Goal: Communication & Community: Participate in discussion

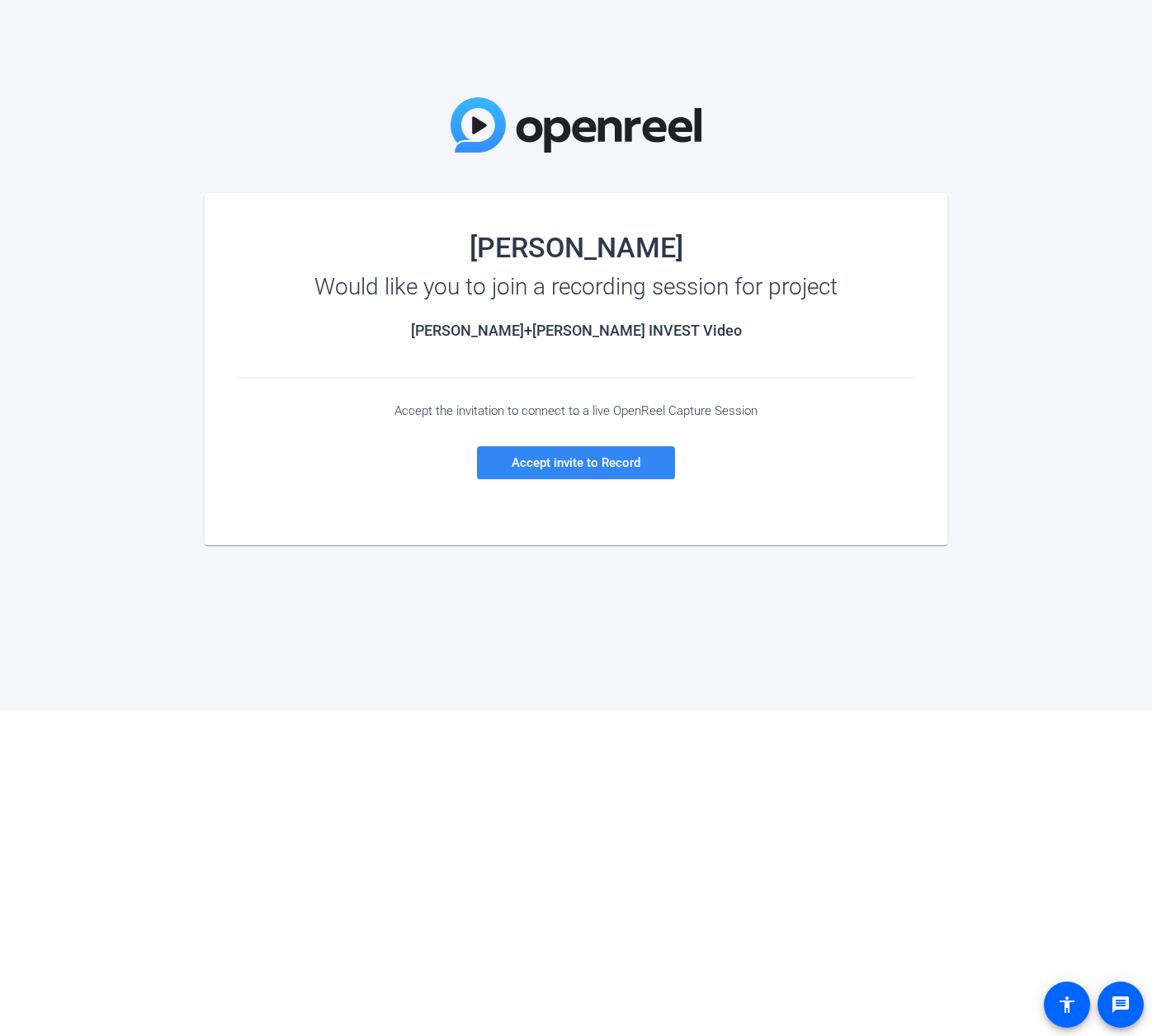
click at [589, 462] on span "Accept invite to Record" at bounding box center [576, 462] width 129 height 15
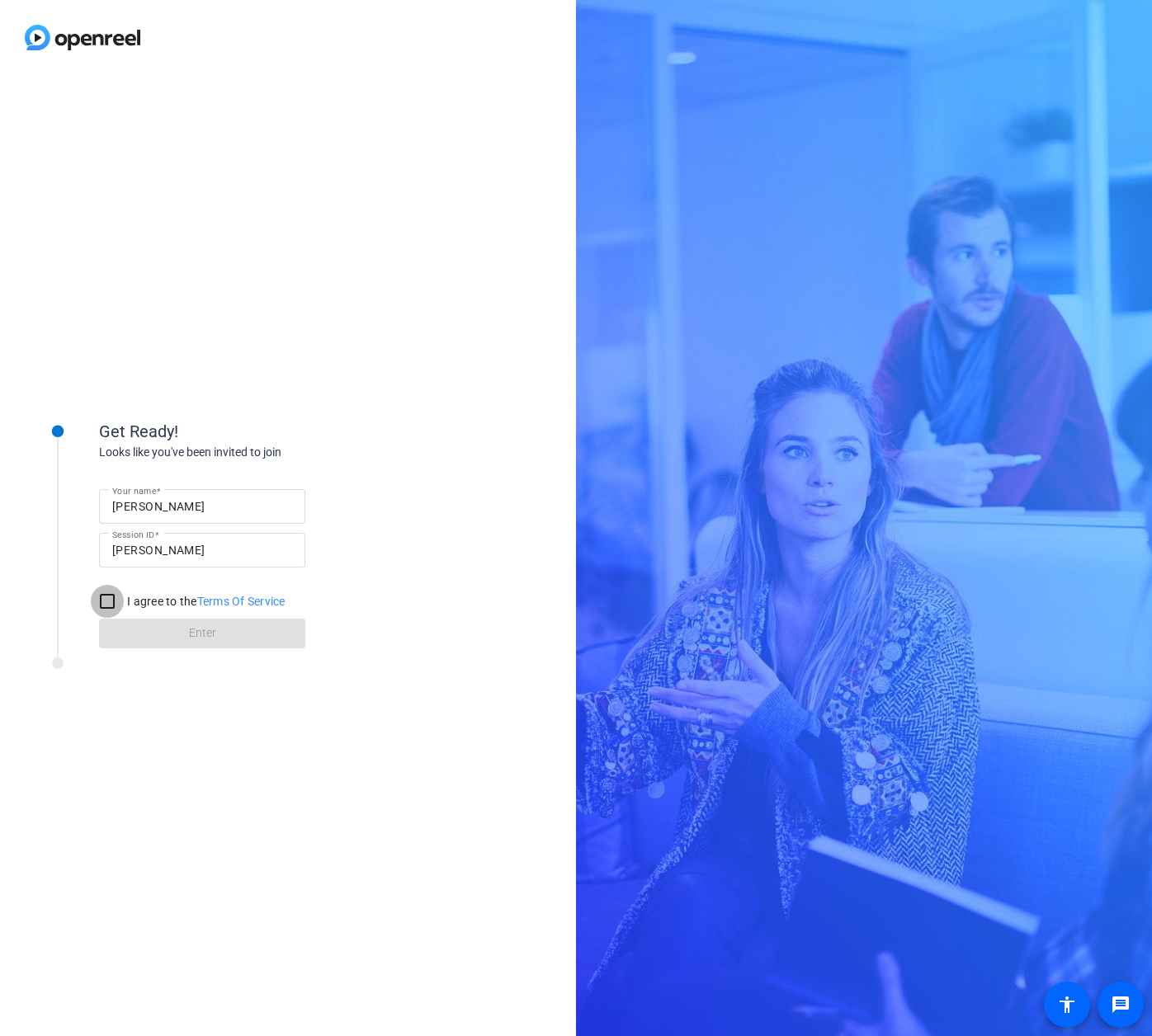
click at [107, 600] on input "I agree to the Terms Of Service" at bounding box center [107, 601] width 33 height 33
checkbox input "true"
drag, startPoint x: 200, startPoint y: 636, endPoint x: 174, endPoint y: 750, distance: 116.9
click at [200, 636] on span "Enter" at bounding box center [203, 633] width 28 height 17
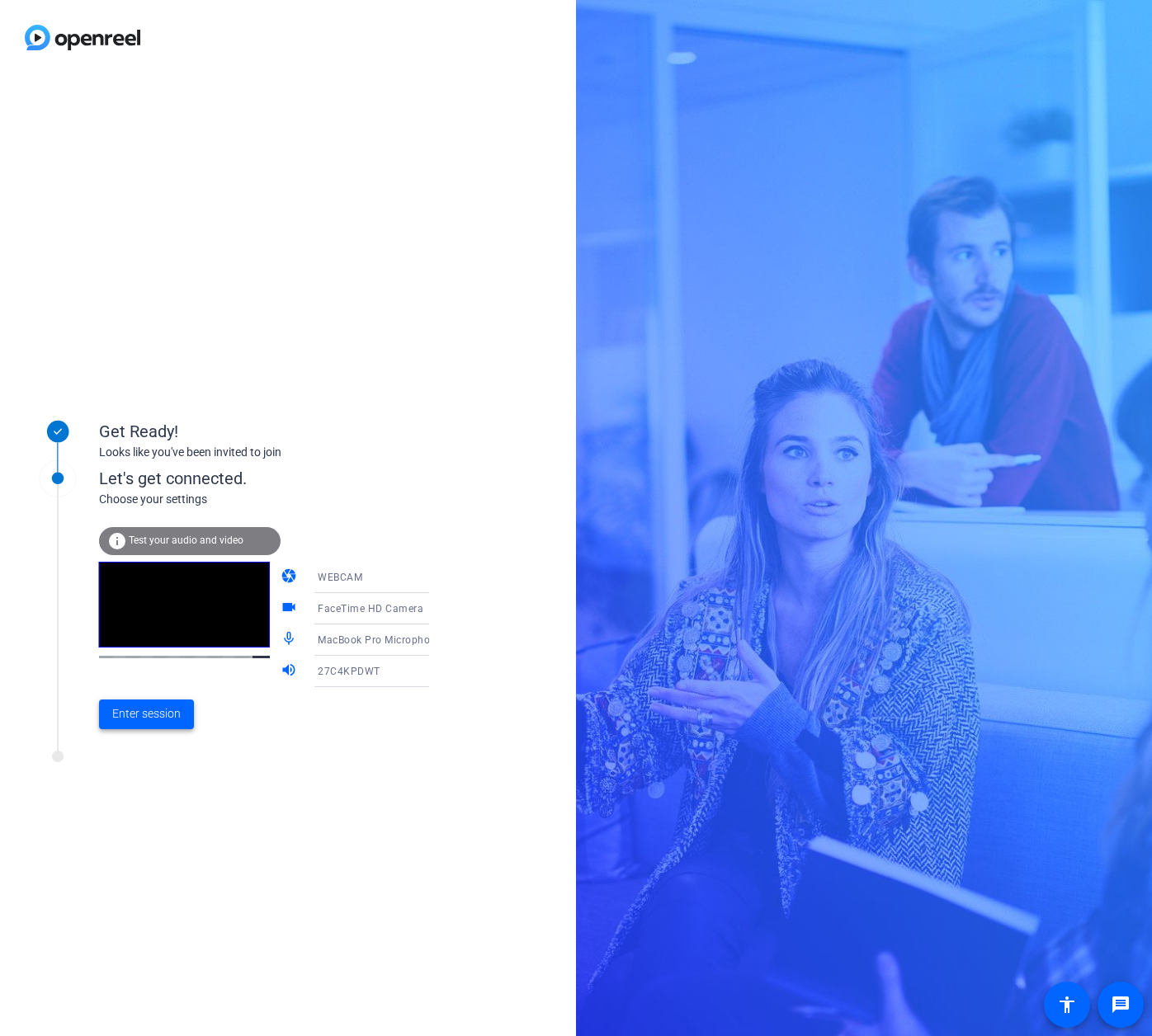
click at [130, 707] on span "Enter session" at bounding box center [146, 714] width 69 height 17
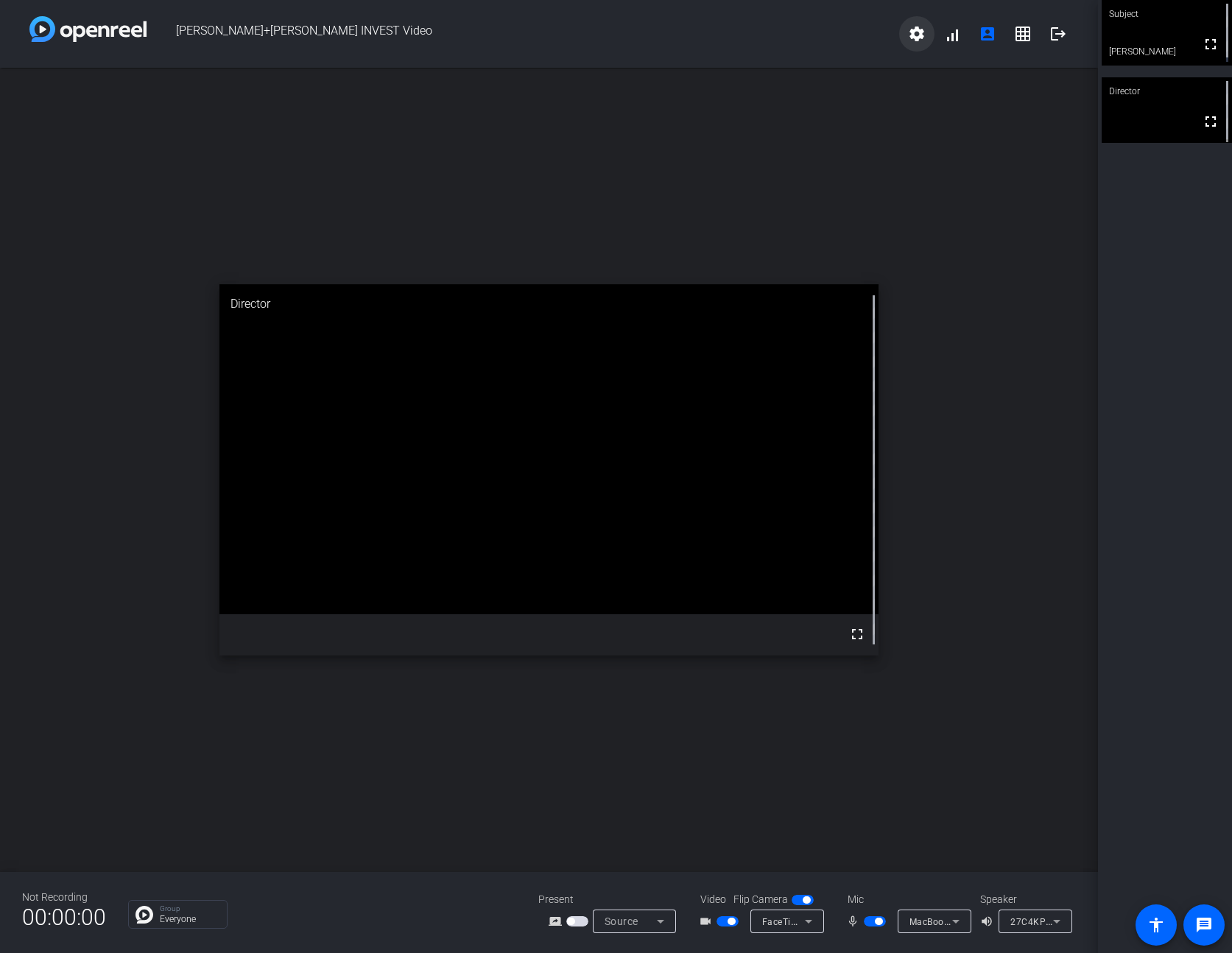
click at [919, 34] on mat-icon "settings" at bounding box center [917, 34] width 18 height 18
click at [957, 34] on div at bounding box center [616, 476] width 1232 height 953
click at [952, 923] on icon at bounding box center [956, 922] width 18 height 18
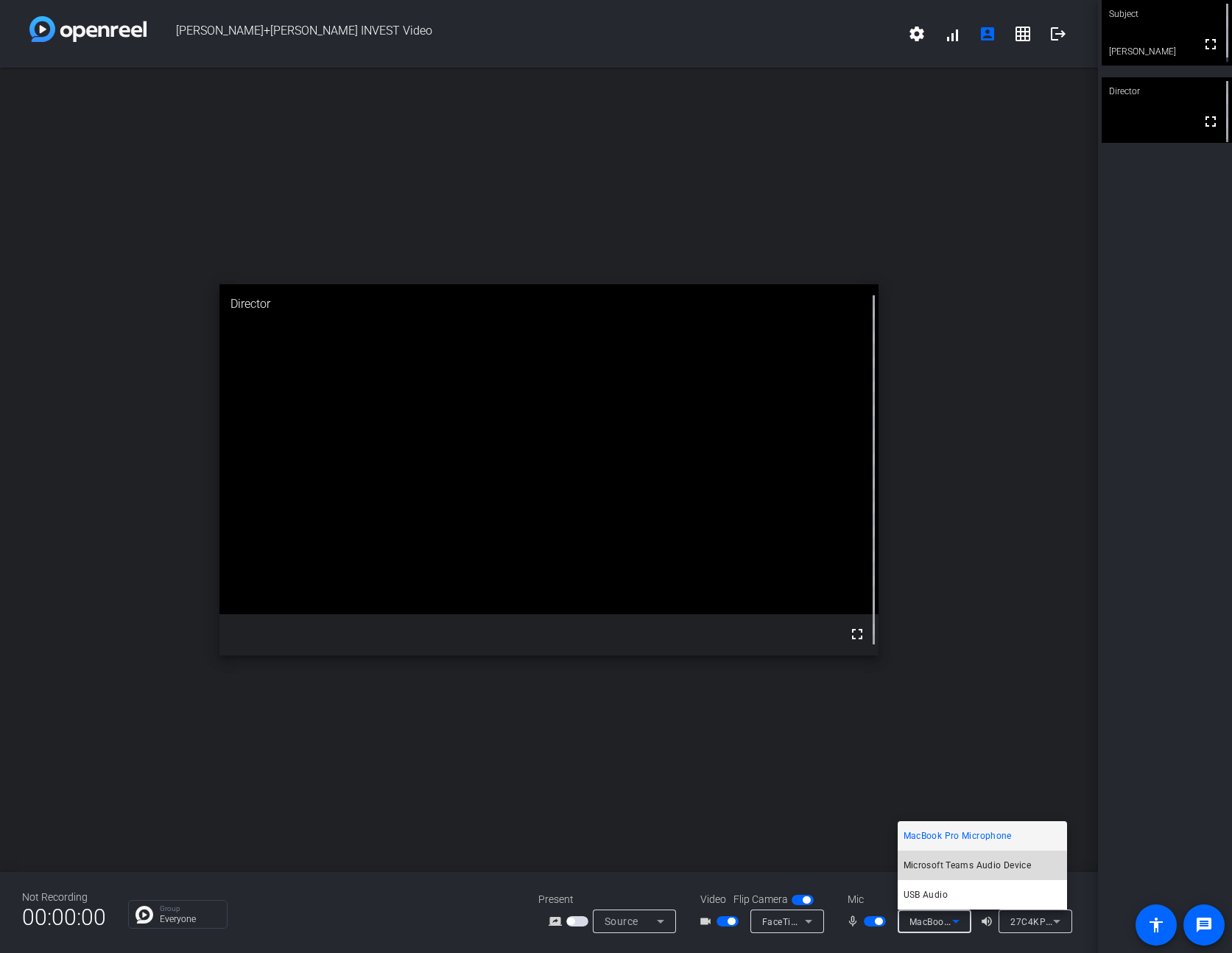
click at [953, 872] on span "Microsoft Teams Audio Device" at bounding box center [967, 866] width 128 height 18
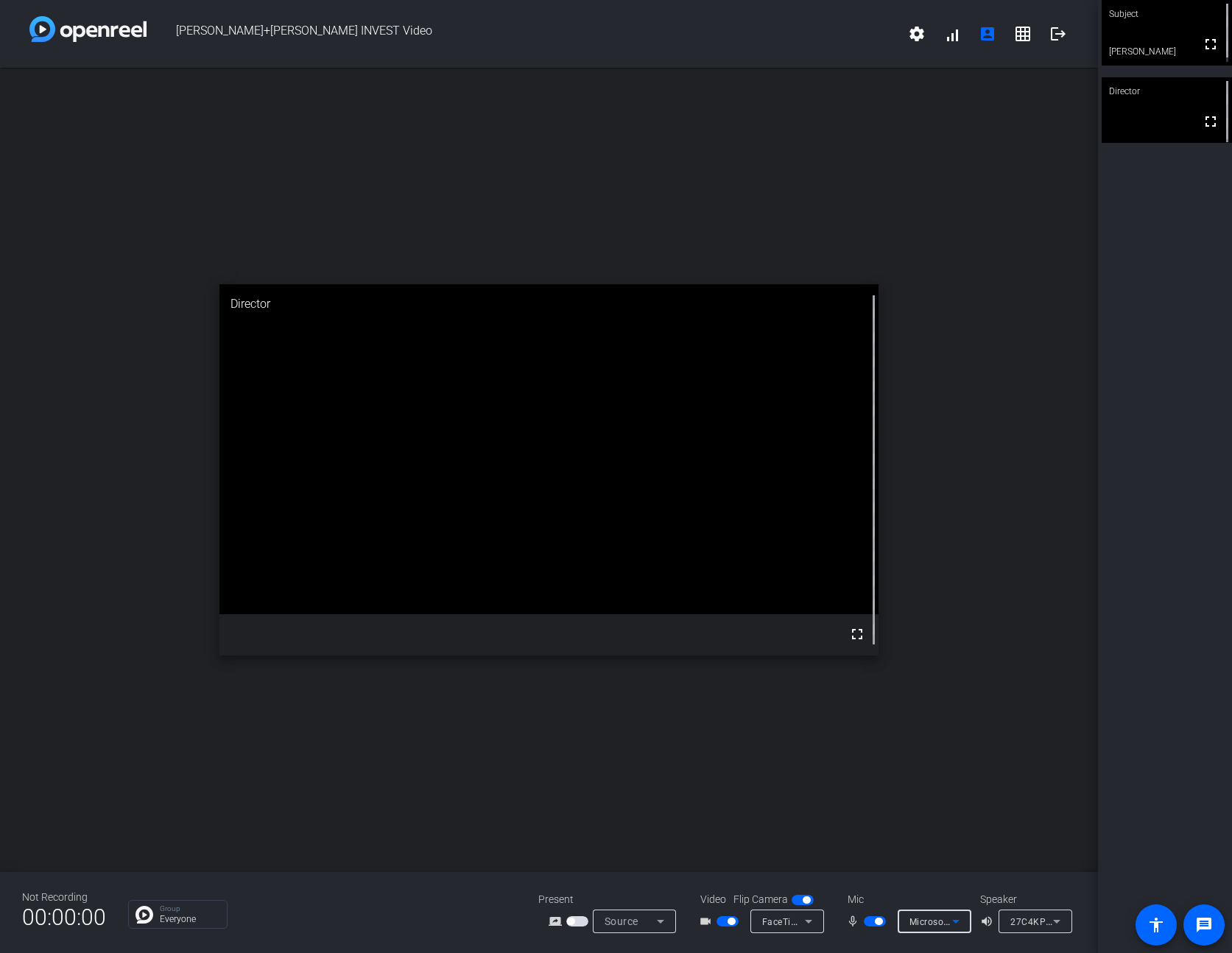
click at [951, 919] on icon at bounding box center [956, 922] width 18 height 18
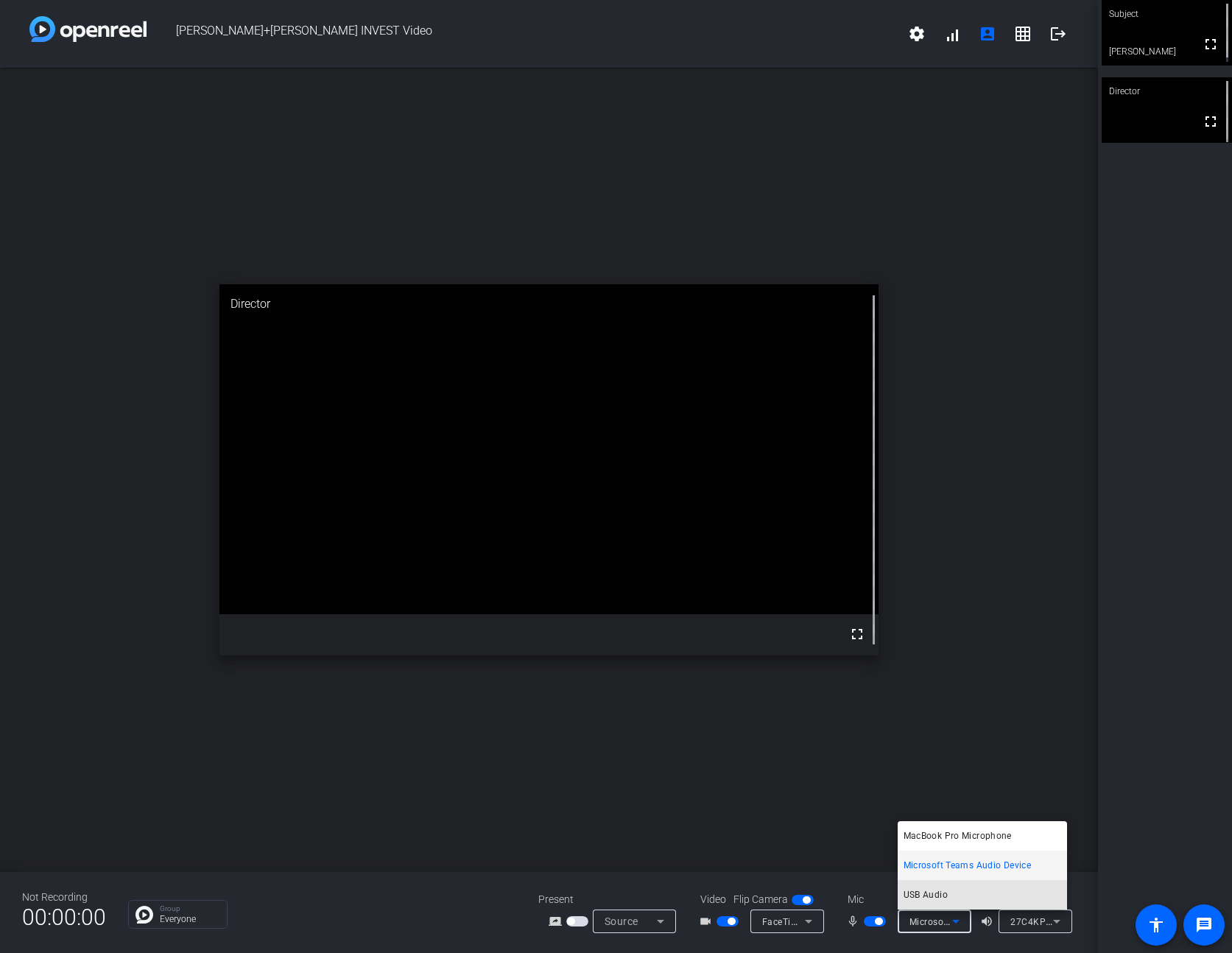
click at [940, 894] on span "USB Audio" at bounding box center [926, 896] width 44 height 18
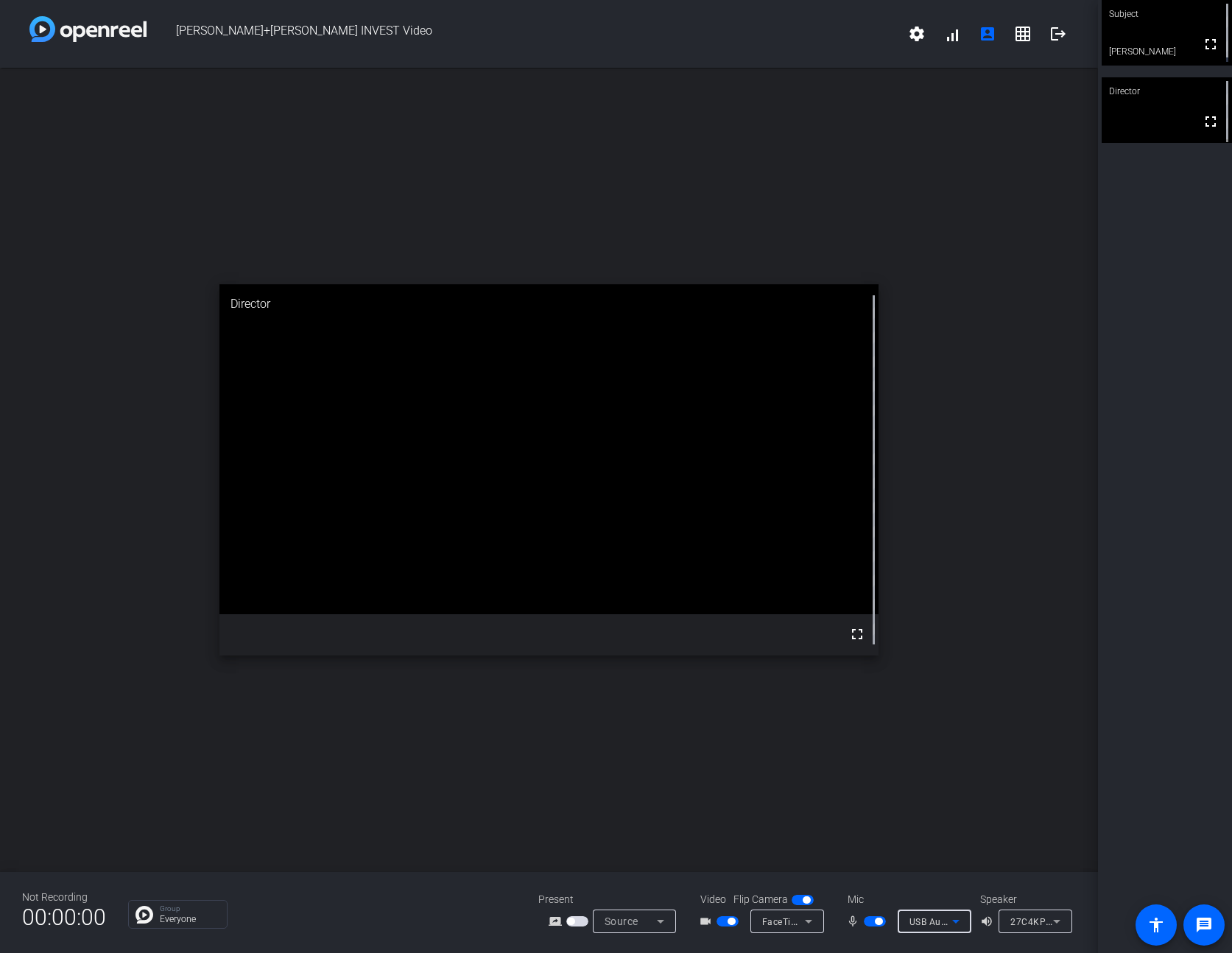
click at [958, 922] on icon at bounding box center [955, 922] width 7 height 3
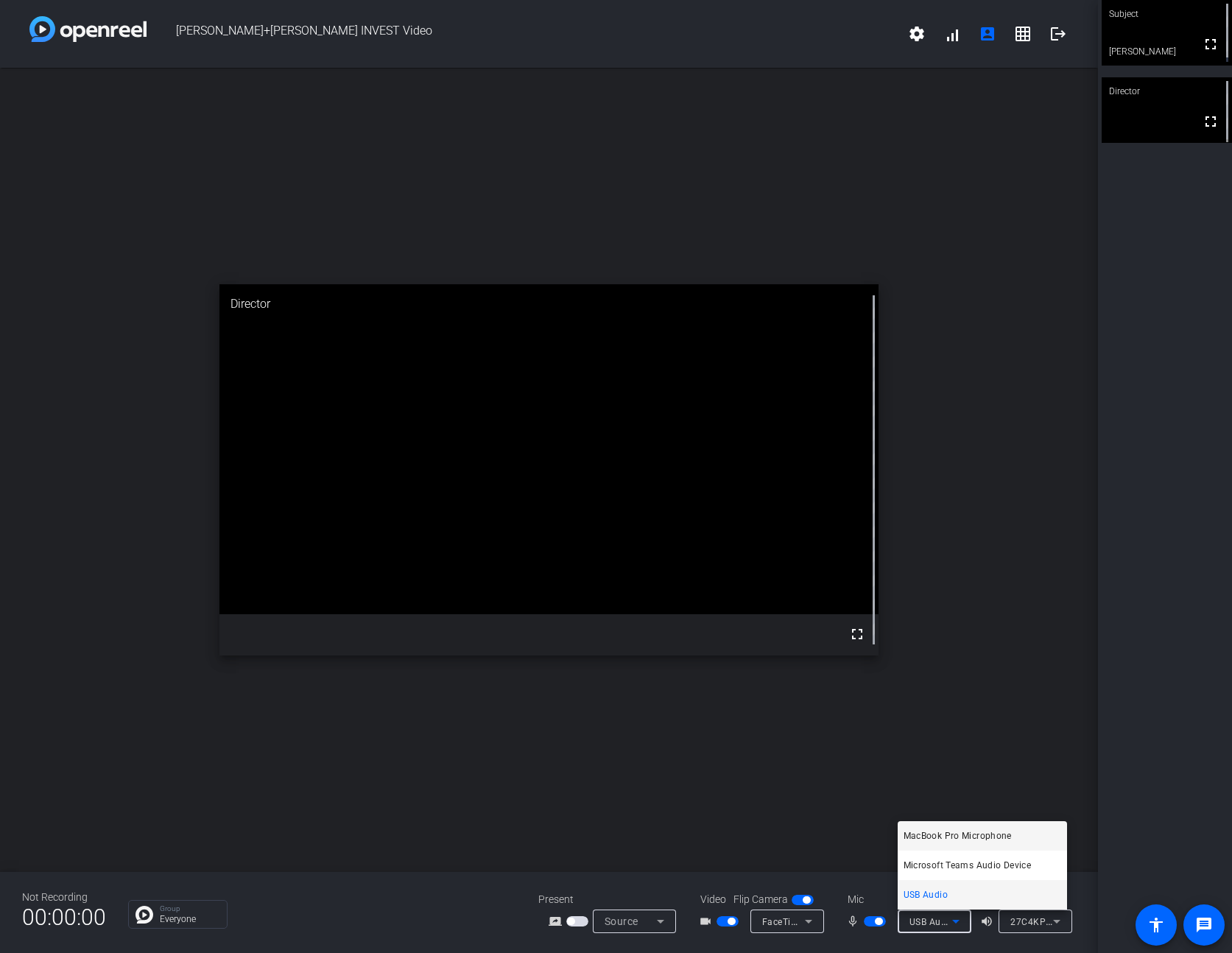
click at [957, 838] on span "MacBook Pro Microphone" at bounding box center [958, 837] width 108 height 18
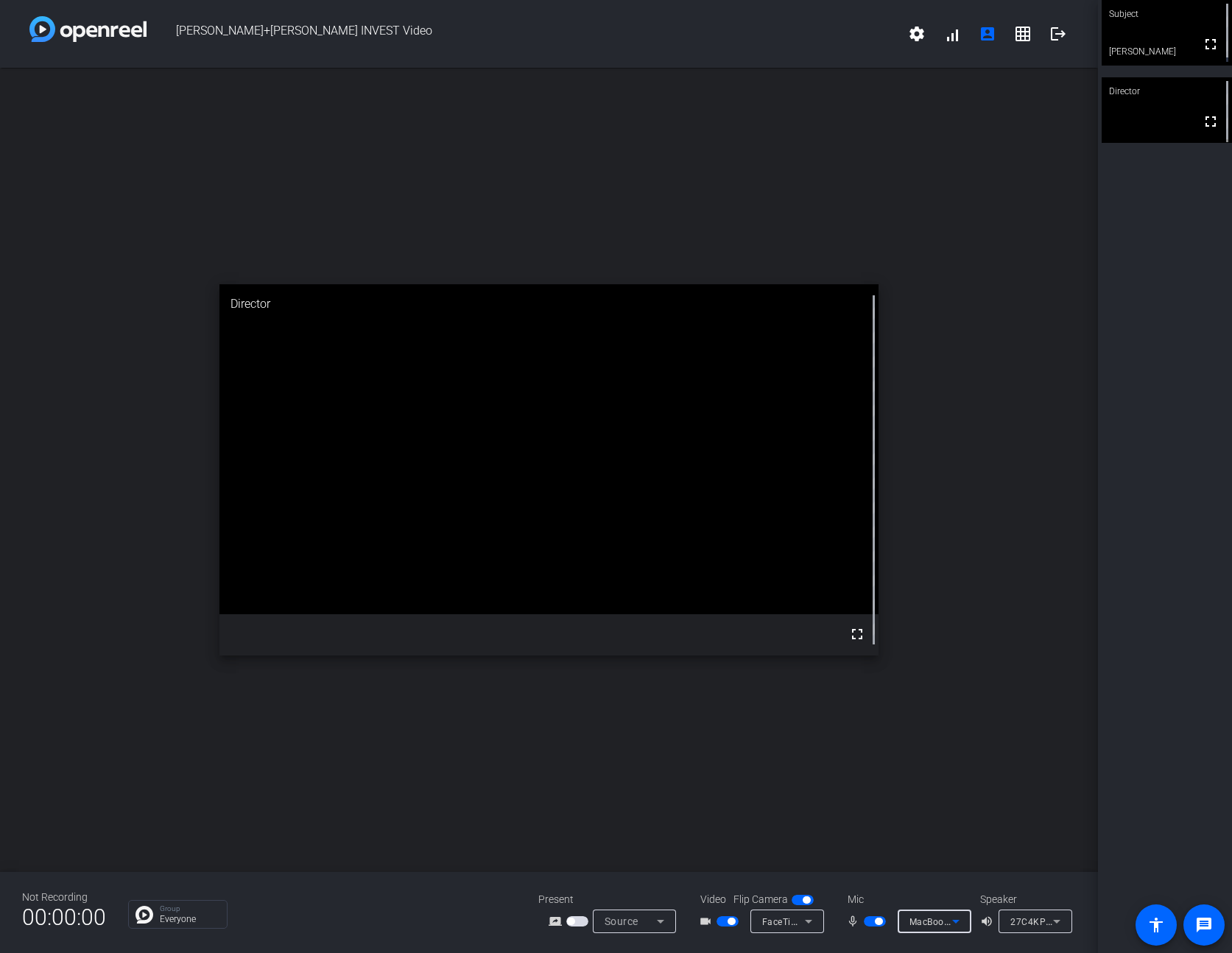
click at [958, 923] on icon at bounding box center [956, 922] width 18 height 18
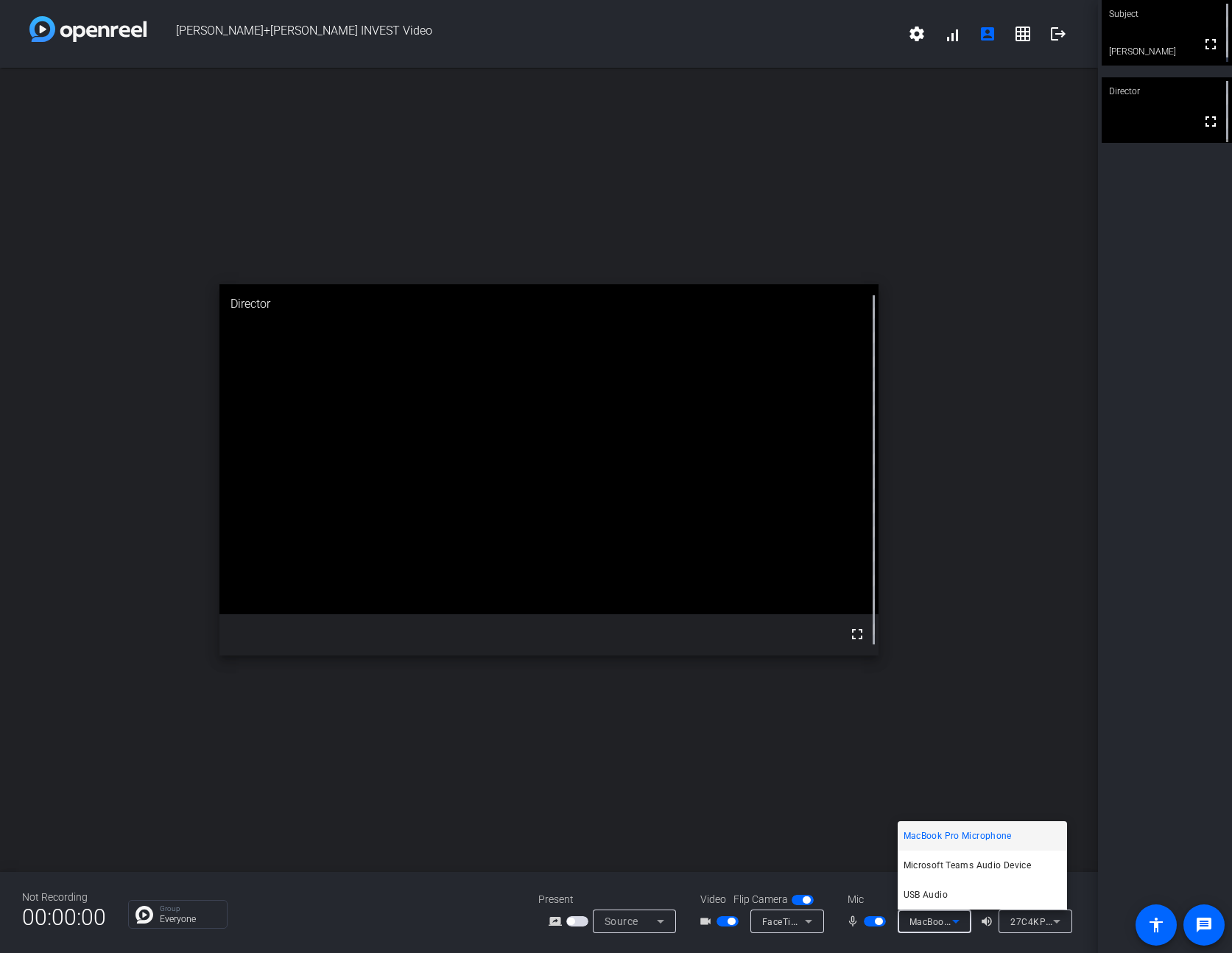
click at [1027, 923] on div at bounding box center [616, 476] width 1232 height 953
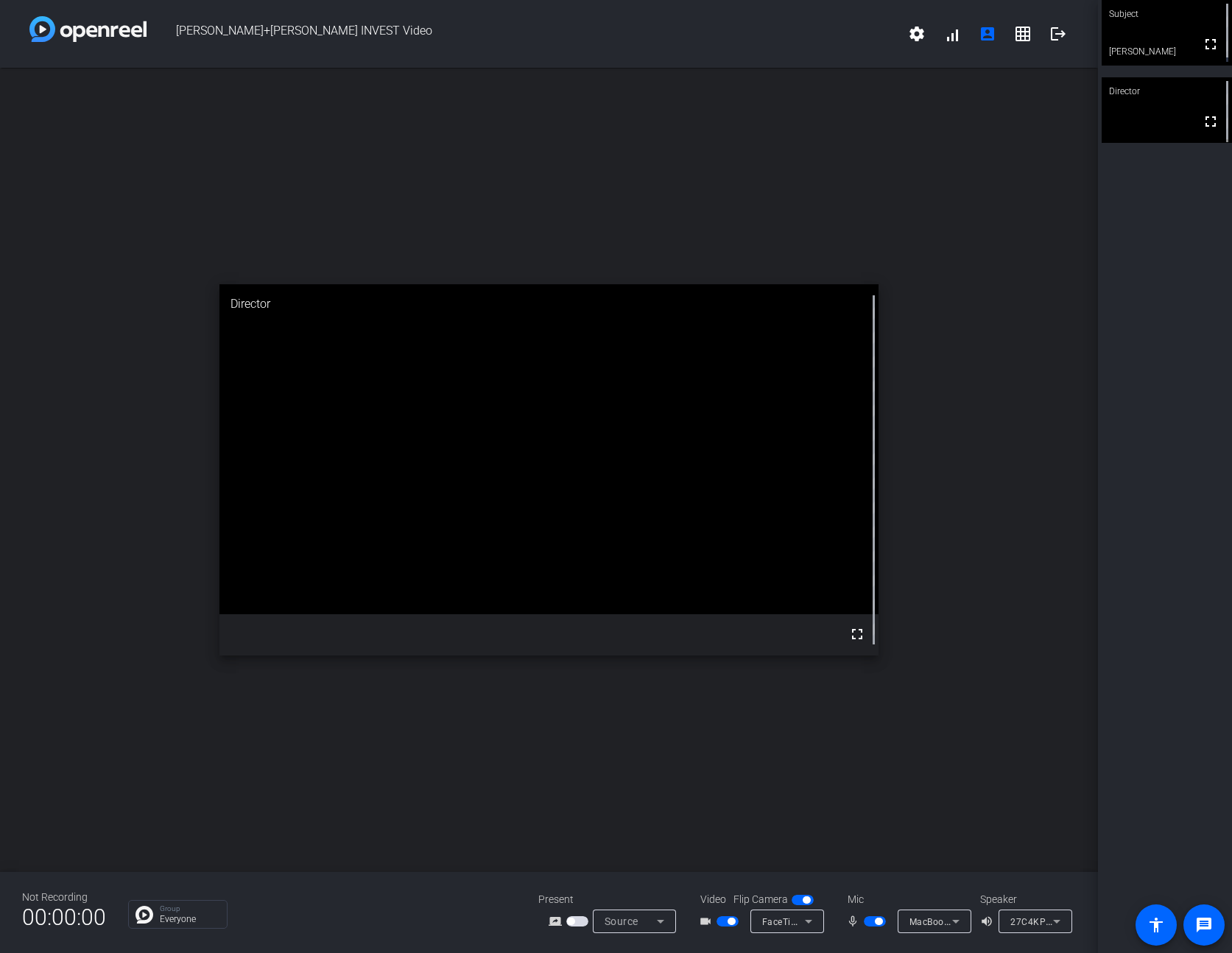
click at [1027, 923] on icon at bounding box center [1057, 922] width 18 height 18
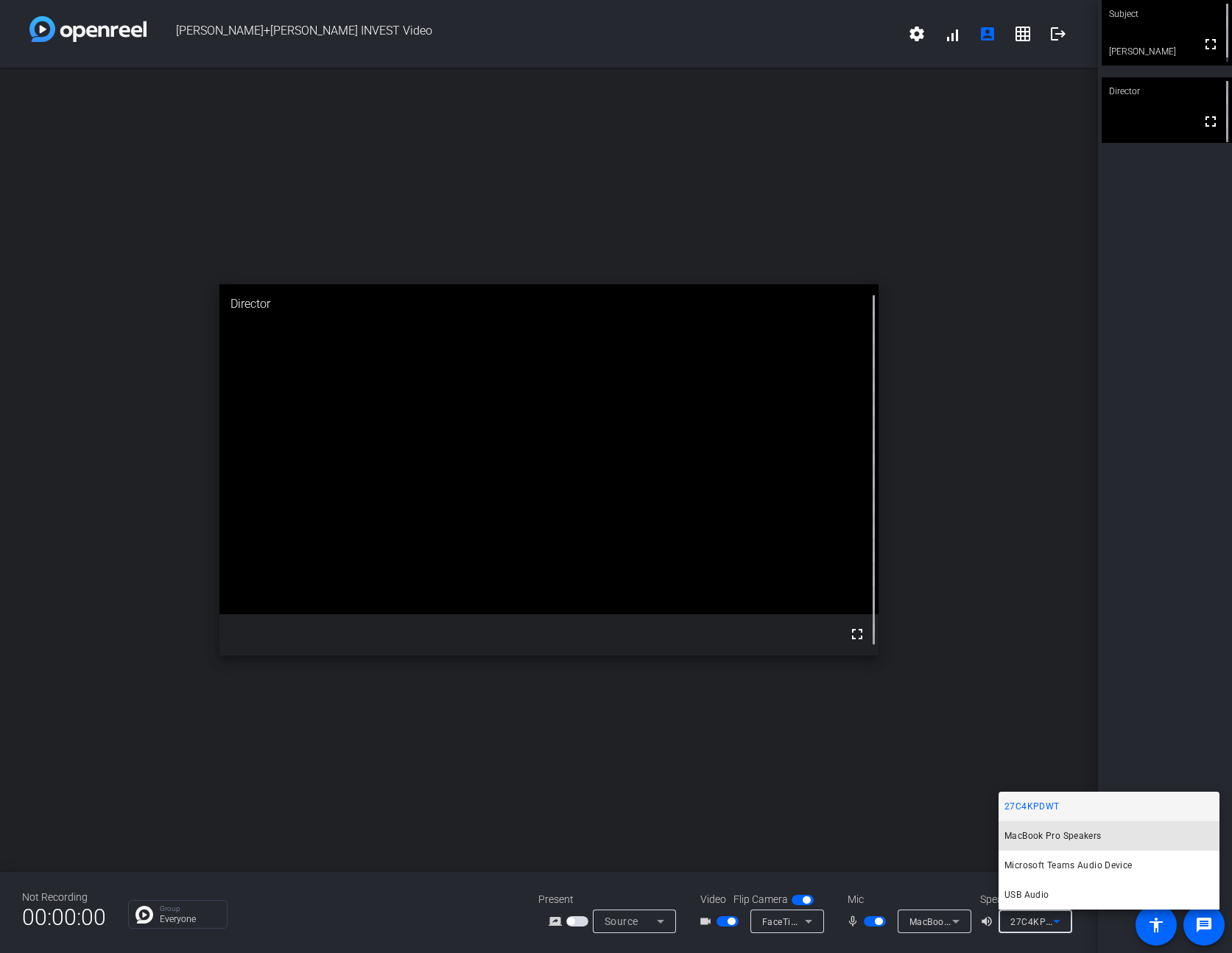
click at [1027, 836] on span "MacBook Pro Speakers" at bounding box center [1053, 837] width 97 height 18
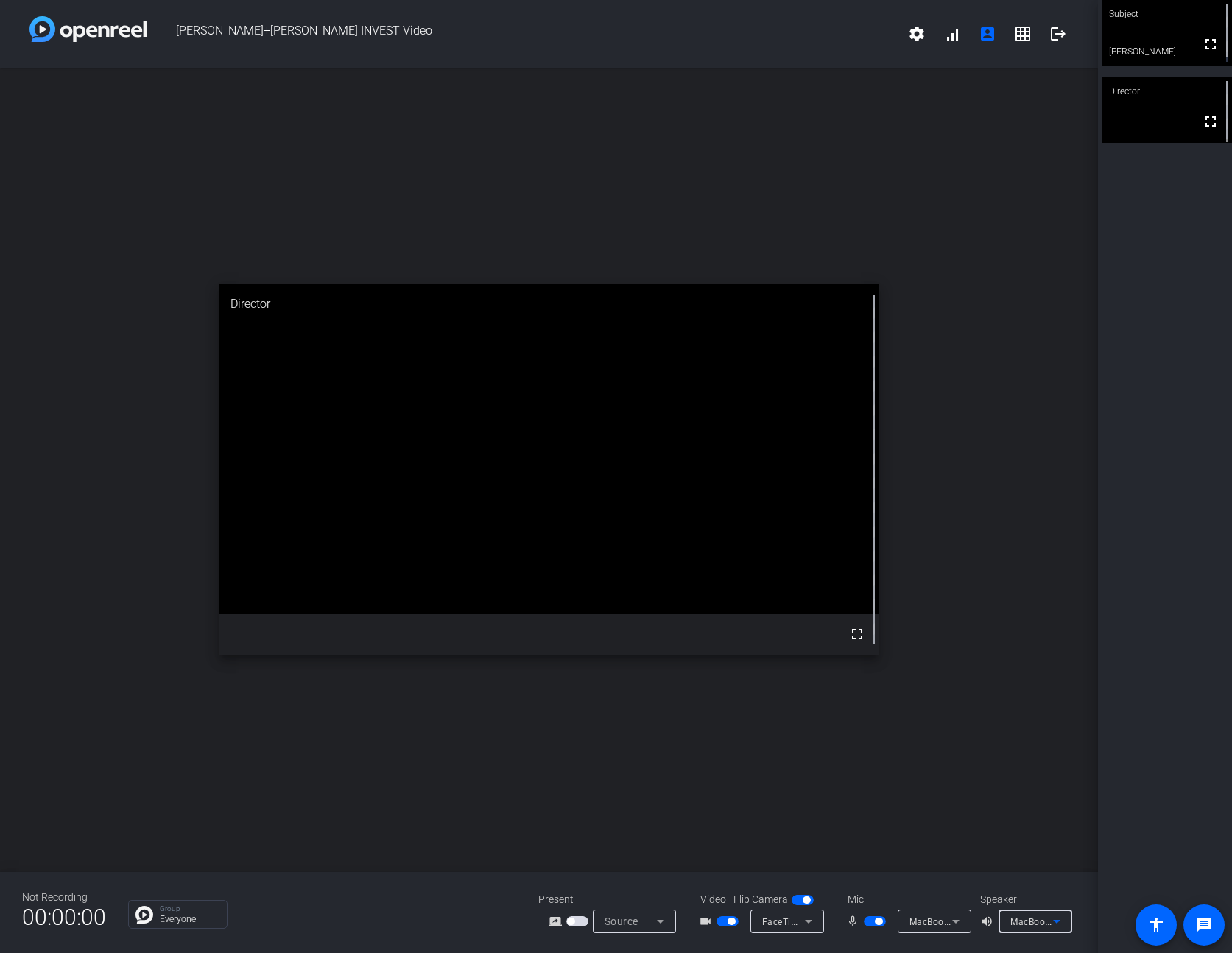
click at [1027, 921] on icon at bounding box center [1057, 922] width 7 height 3
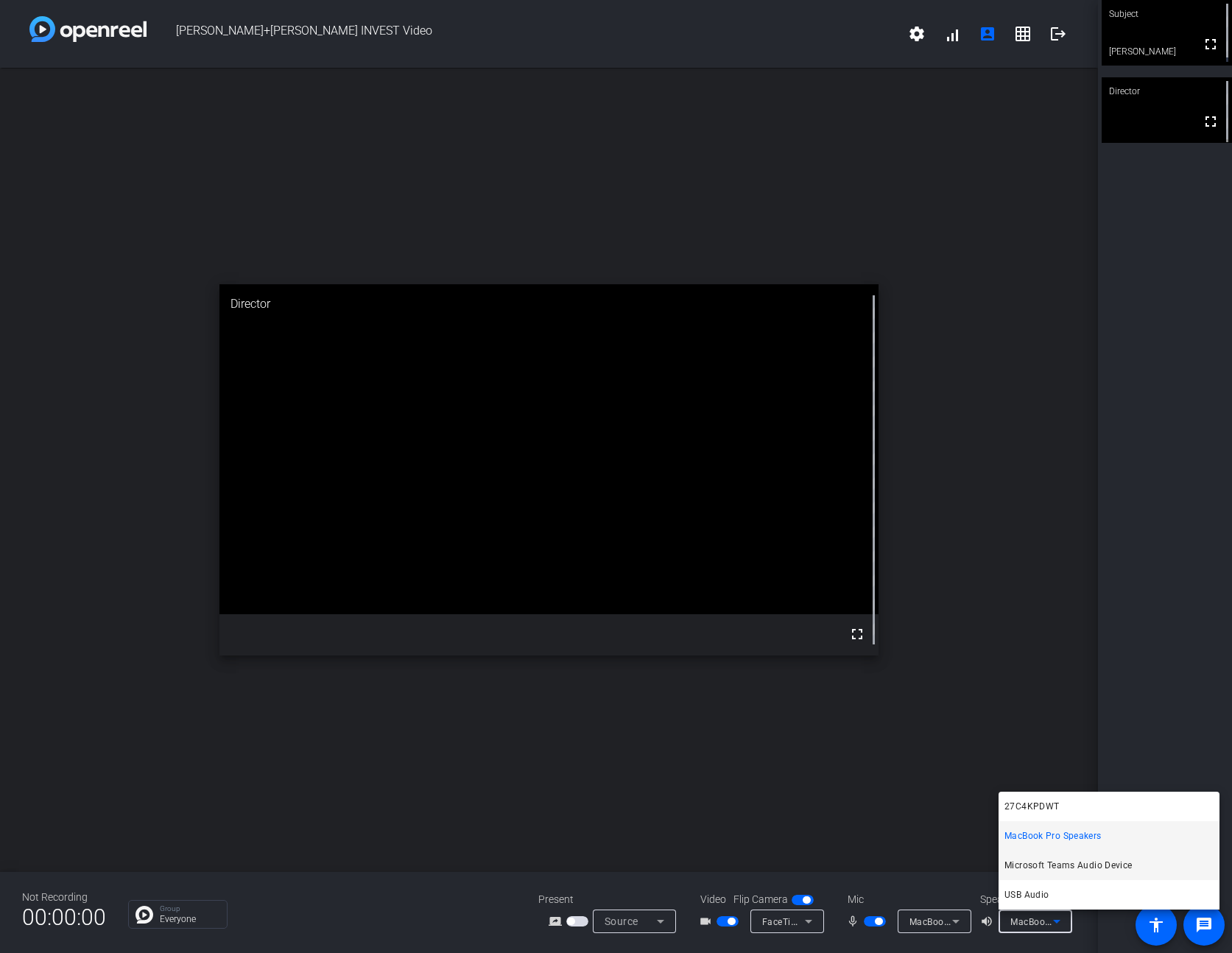
click at [1027, 865] on span "Microsoft Teams Audio Device" at bounding box center [1068, 866] width 128 height 18
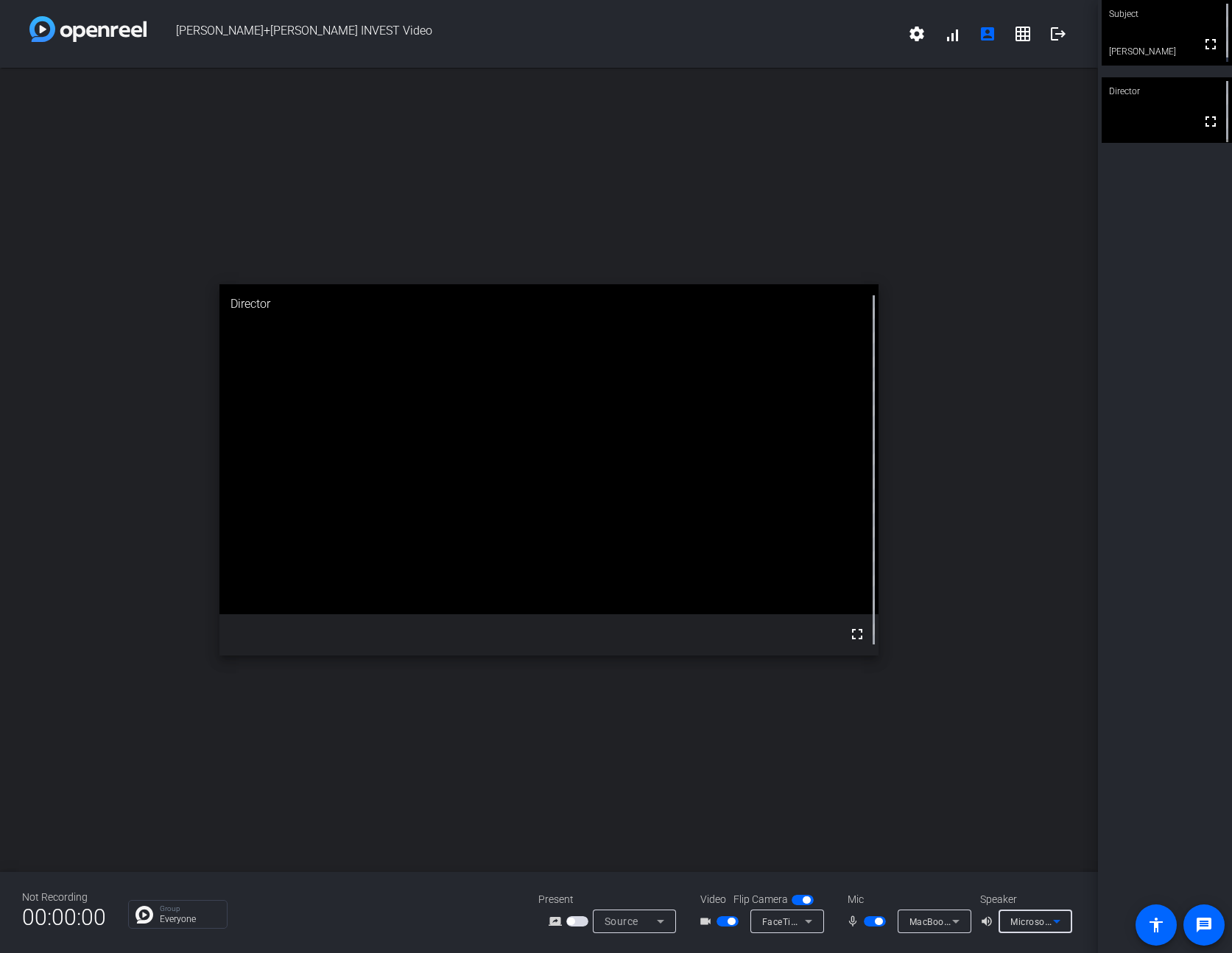
click at [1027, 921] on icon at bounding box center [1057, 922] width 18 height 18
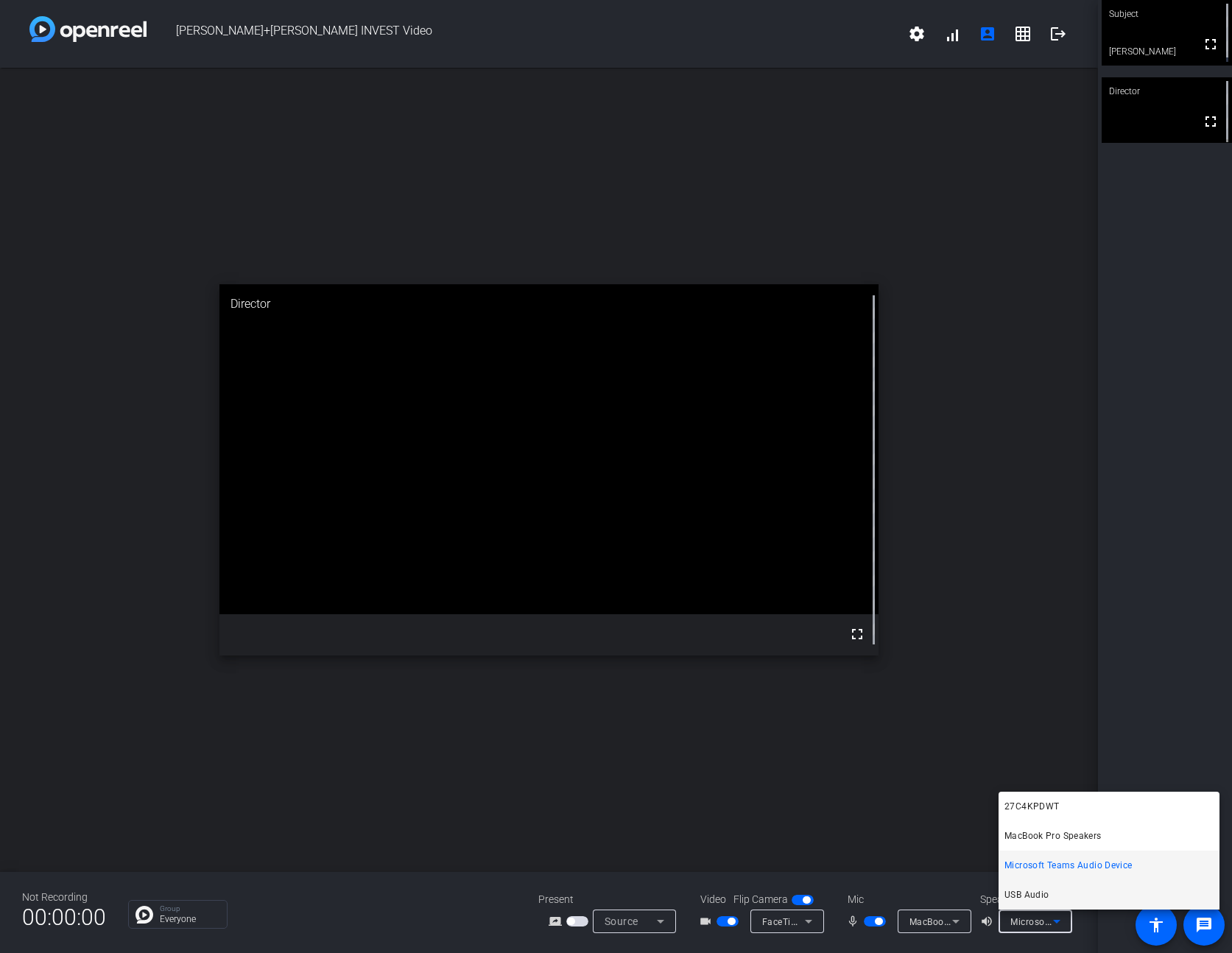
click at [1027, 900] on mat-option "USB Audio" at bounding box center [1109, 895] width 221 height 29
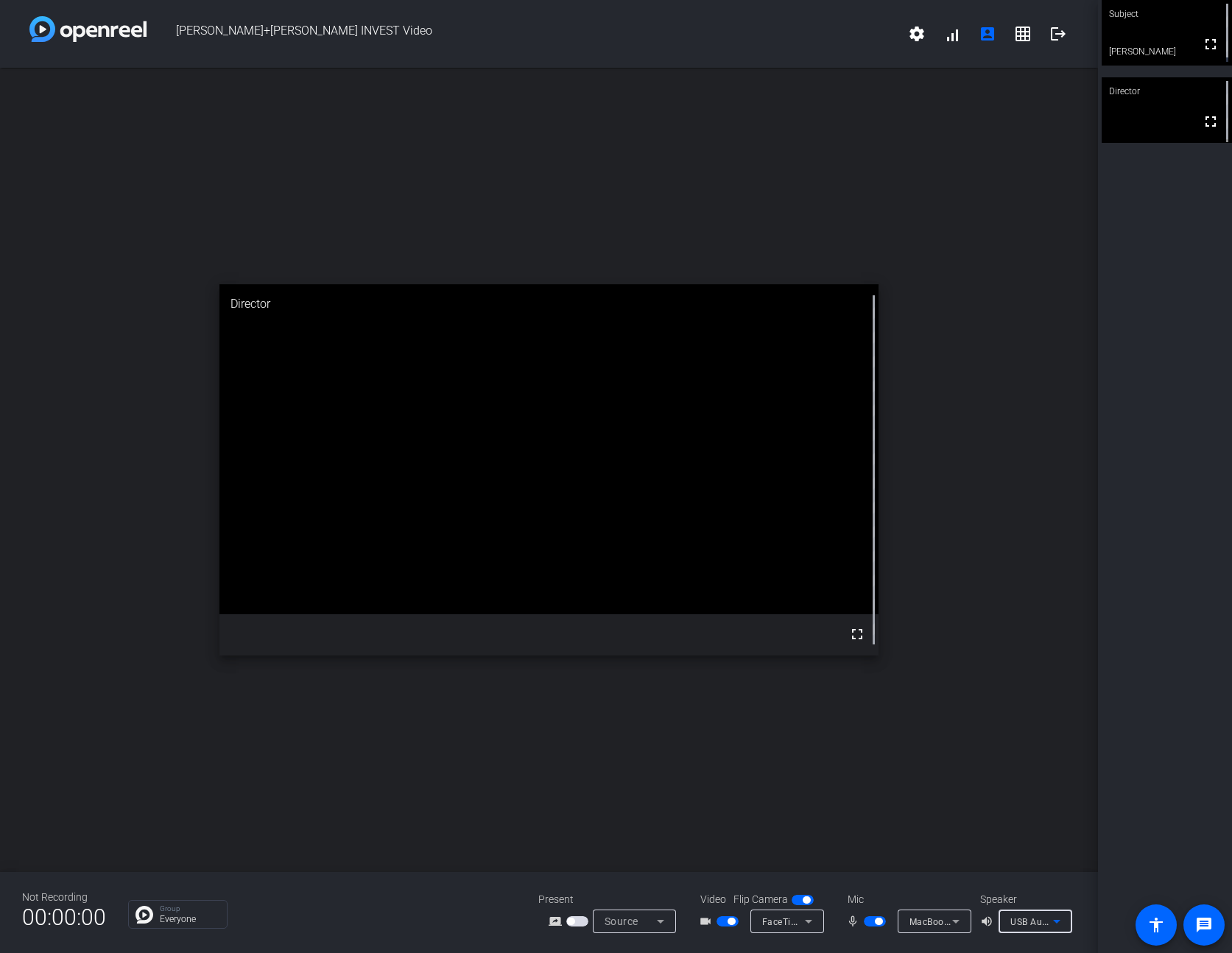
click at [953, 922] on icon at bounding box center [955, 922] width 7 height 3
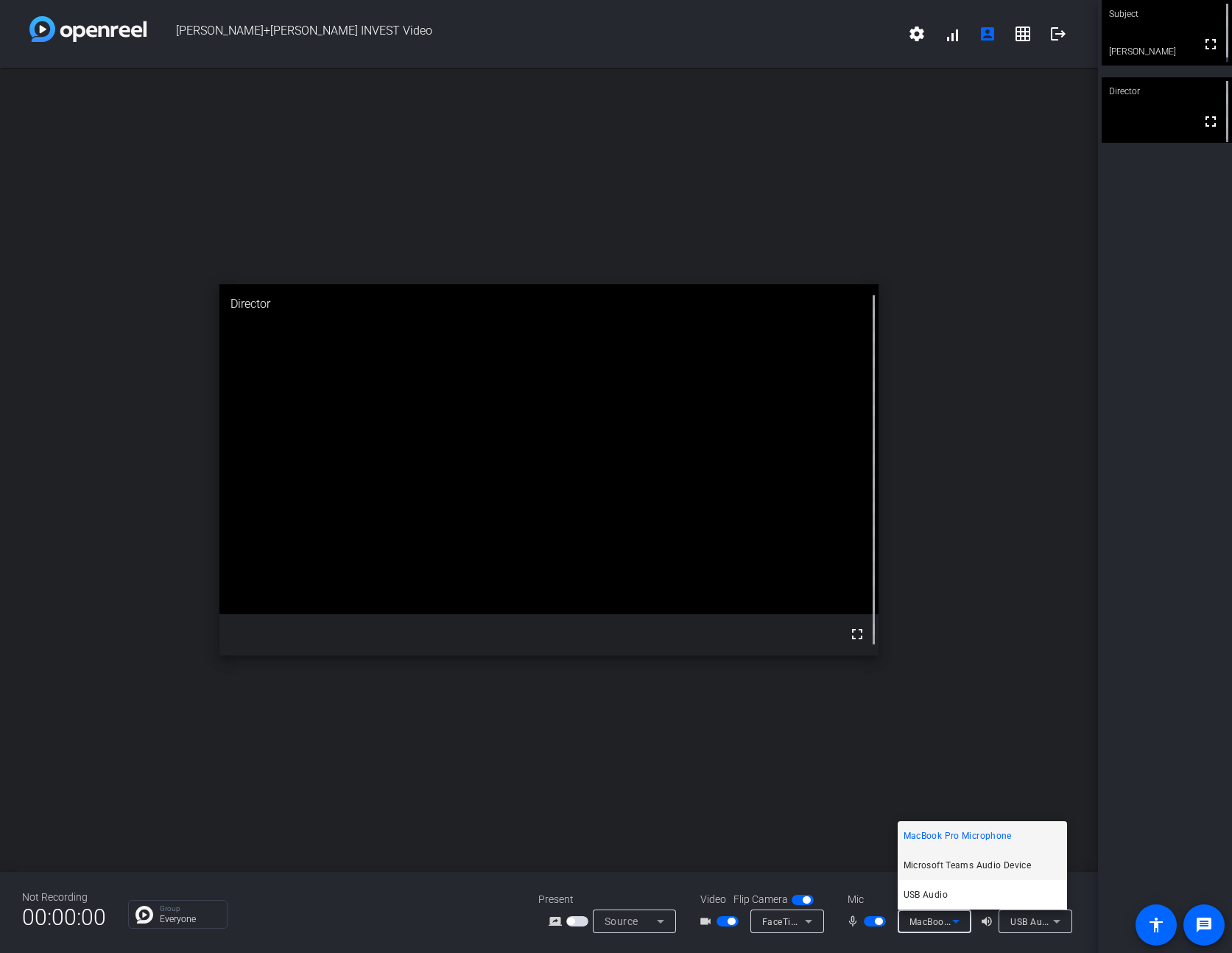
click at [949, 869] on span "Microsoft Teams Audio Device" at bounding box center [967, 866] width 128 height 18
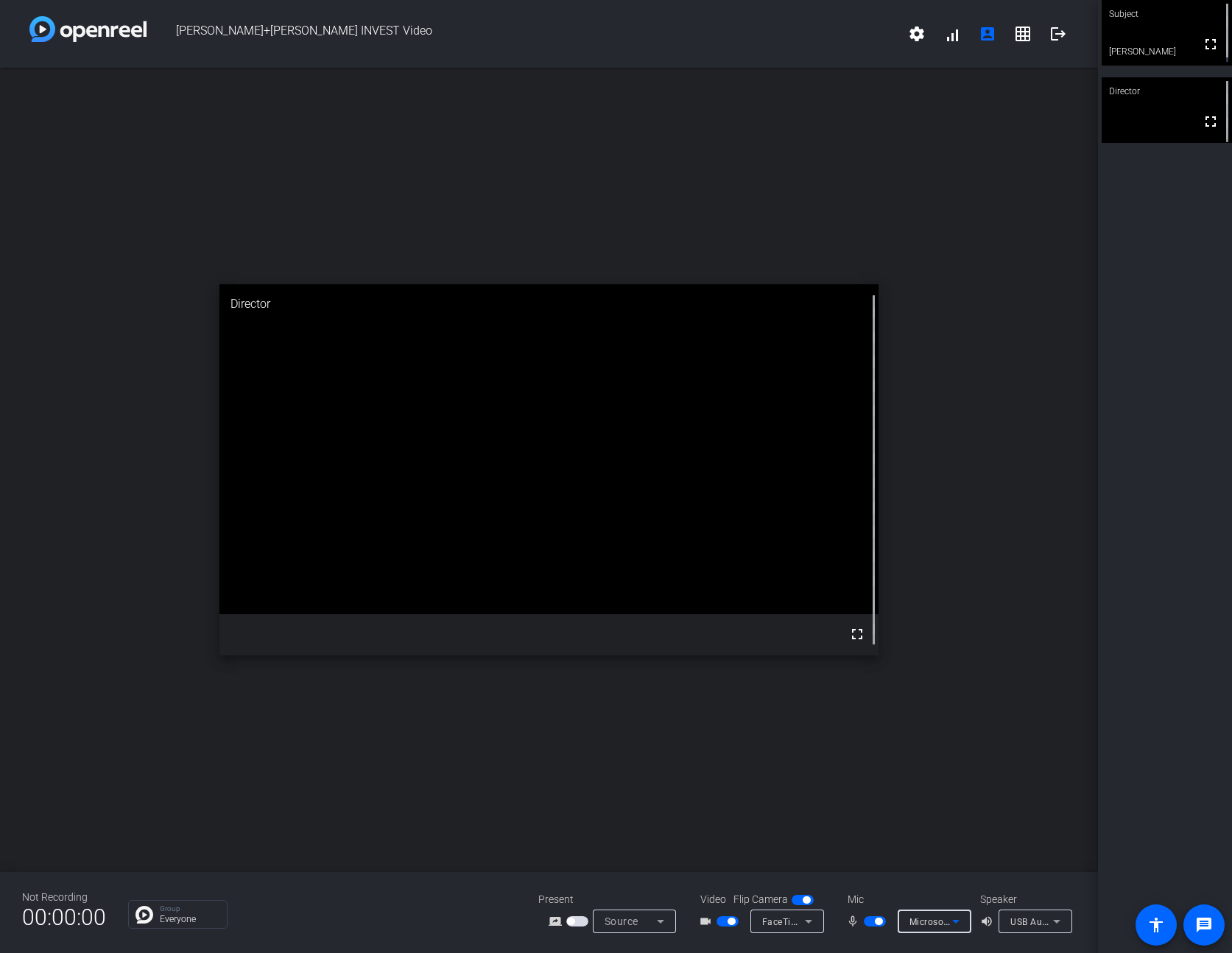
click at [810, 921] on icon at bounding box center [808, 922] width 7 height 3
click at [645, 861] on div at bounding box center [616, 476] width 1232 height 953
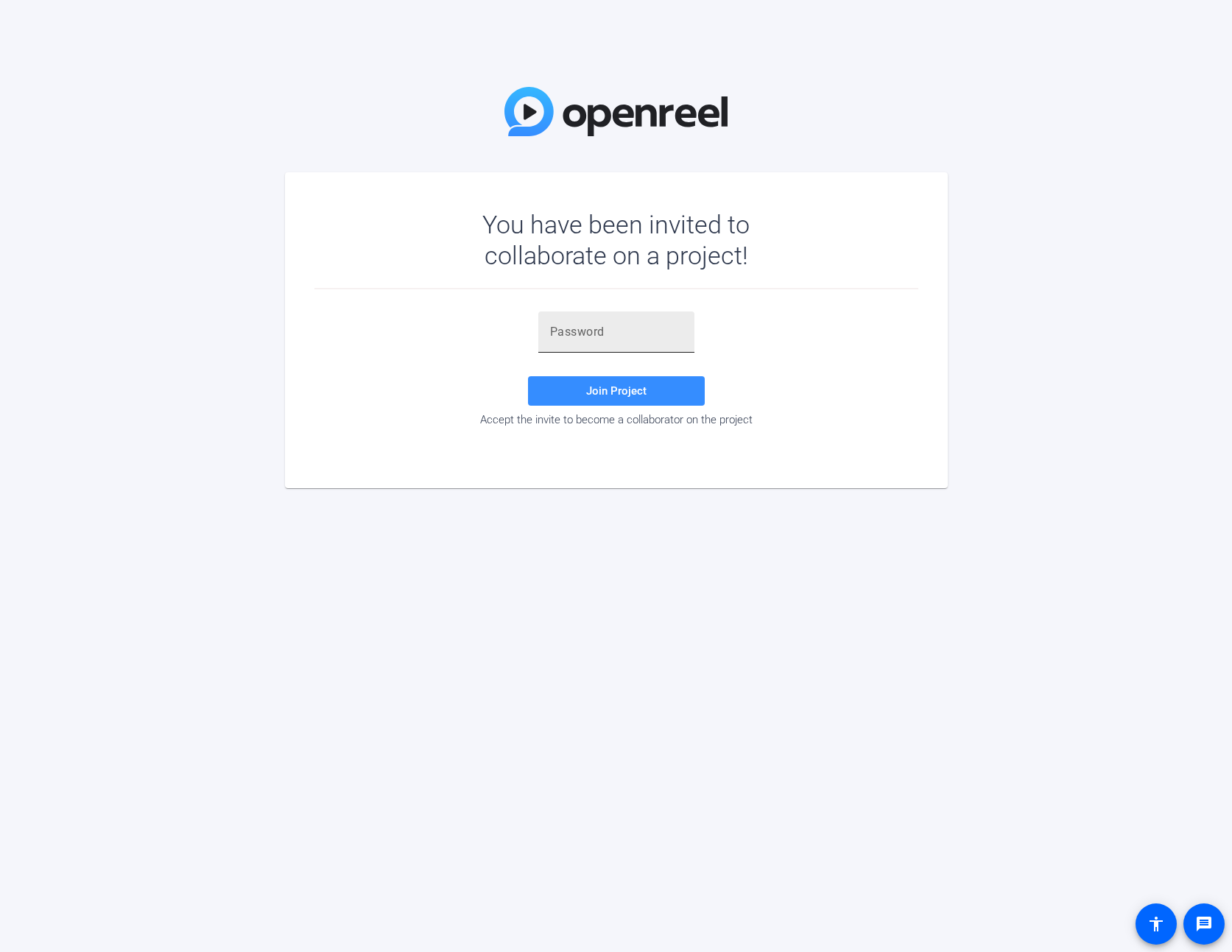
click at [564, 337] on input "text" at bounding box center [617, 333] width 133 height 18
paste input "u8i#=d"
type input "u8i#=d"
click at [646, 392] on span at bounding box center [617, 391] width 177 height 35
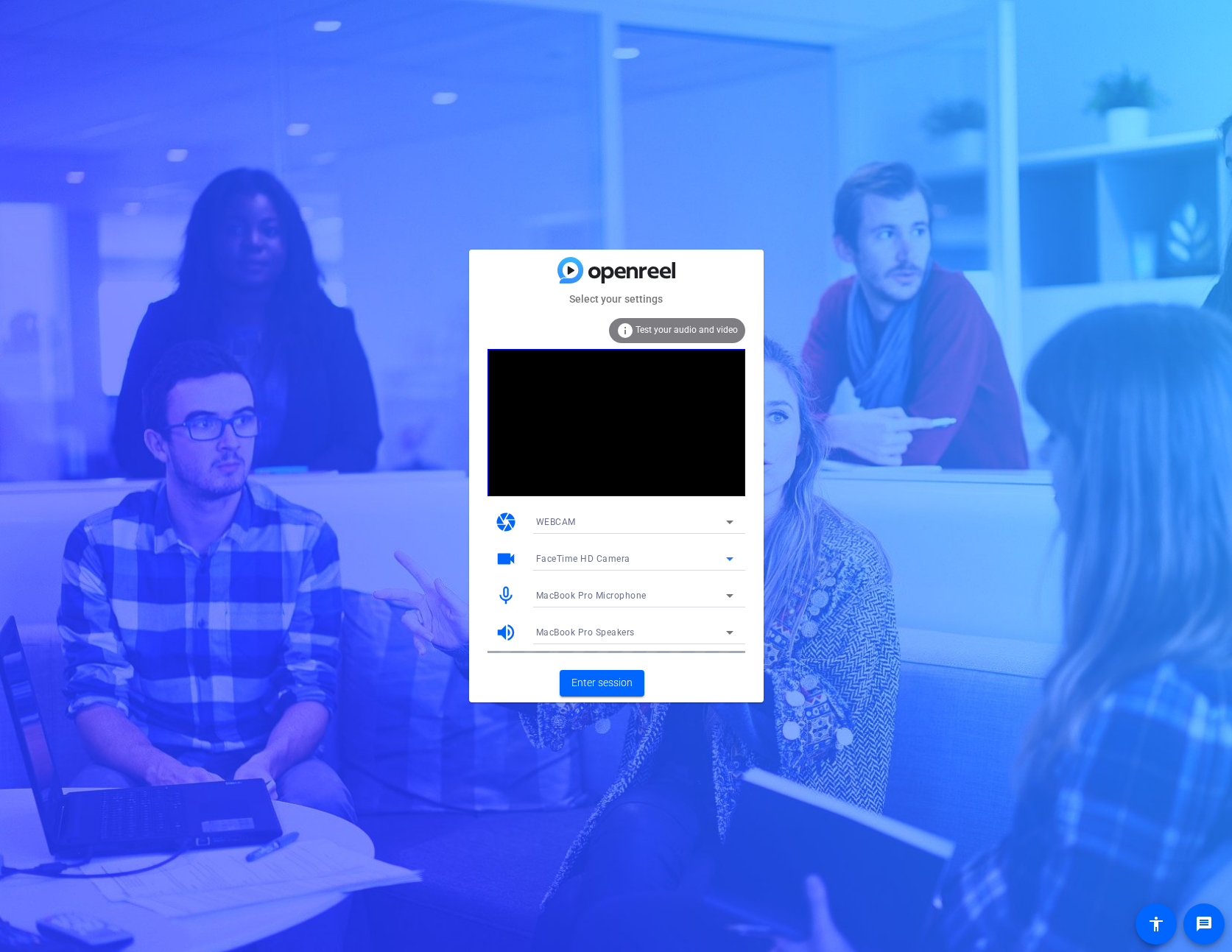
click at [727, 559] on icon at bounding box center [729, 560] width 7 height 3
click at [643, 591] on mat-option "FaceTime HD Camera" at bounding box center [635, 588] width 221 height 24
click at [548, 524] on span "WEBCAM" at bounding box center [555, 522] width 40 height 11
click at [554, 550] on span "WEBCAM" at bounding box center [555, 552] width 39 height 18
click at [567, 595] on span "MacBook Pro Microphone" at bounding box center [591, 596] width 111 height 11
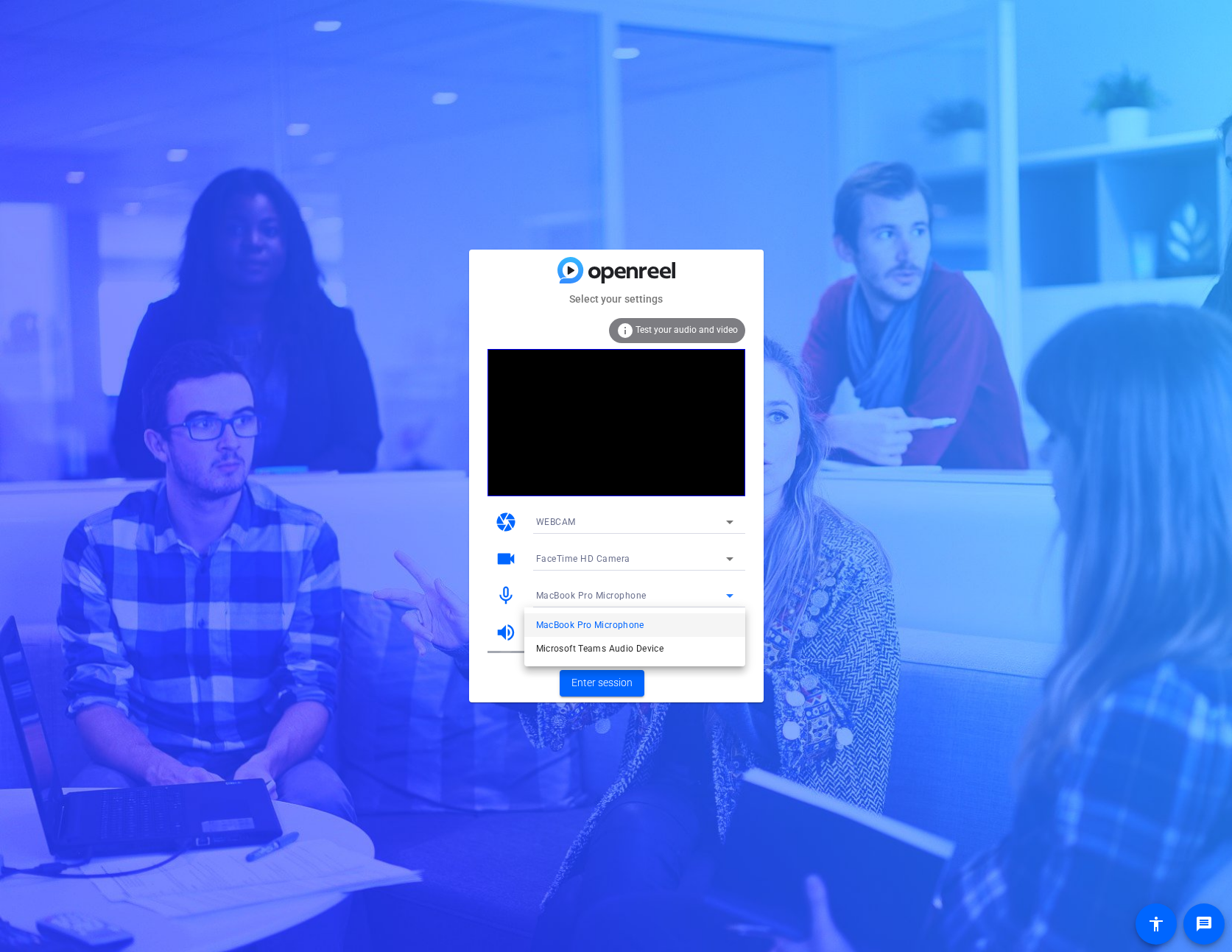
click at [587, 625] on span "MacBook Pro Microphone" at bounding box center [590, 625] width 108 height 18
click at [607, 678] on span "Enter session" at bounding box center [602, 682] width 61 height 16
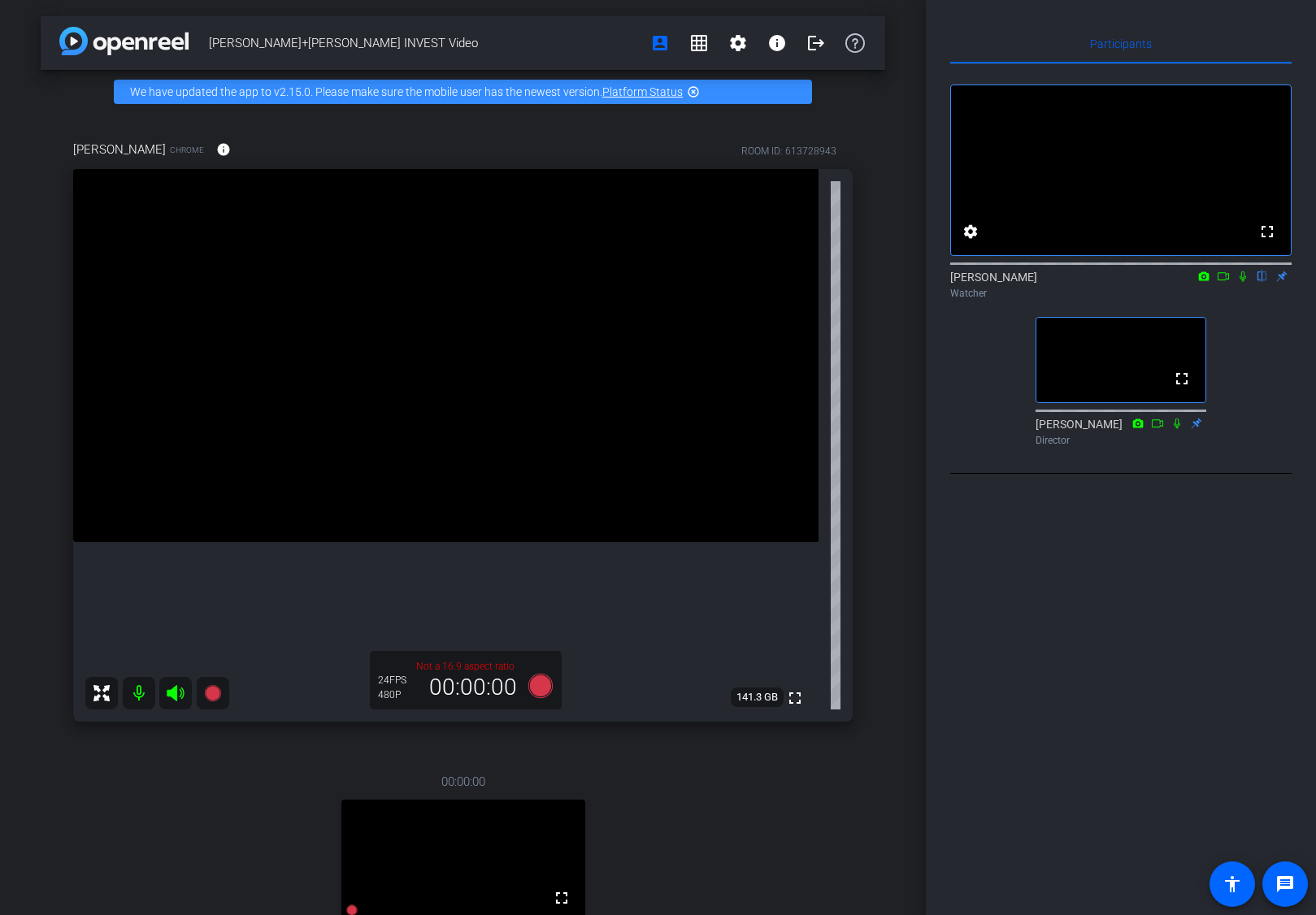
click at [1243, 282] on icon at bounding box center [1242, 276] width 13 height 12
click at [1243, 282] on icon at bounding box center [1243, 277] width 9 height 11
click at [1243, 282] on icon at bounding box center [1242, 276] width 13 height 12
click at [1243, 282] on icon at bounding box center [1243, 277] width 9 height 11
click at [1203, 280] on icon at bounding box center [1204, 276] width 11 height 9
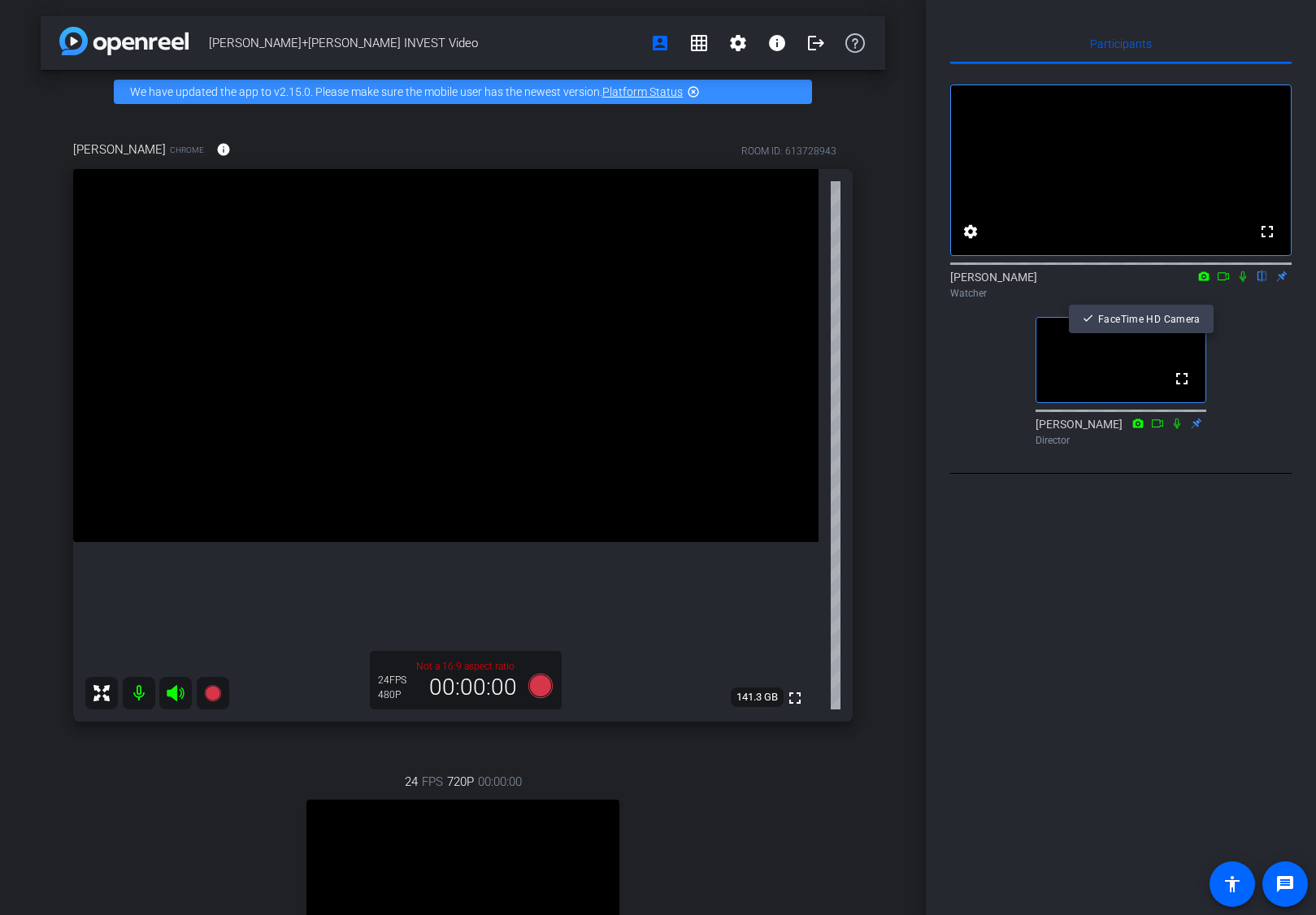
click at [1226, 297] on div at bounding box center [658, 458] width 1316 height 915
click at [1226, 280] on icon at bounding box center [1223, 276] width 12 height 8
click at [1239, 282] on icon at bounding box center [1242, 276] width 13 height 12
click at [1258, 283] on mat-icon "flip" at bounding box center [1262, 276] width 20 height 14
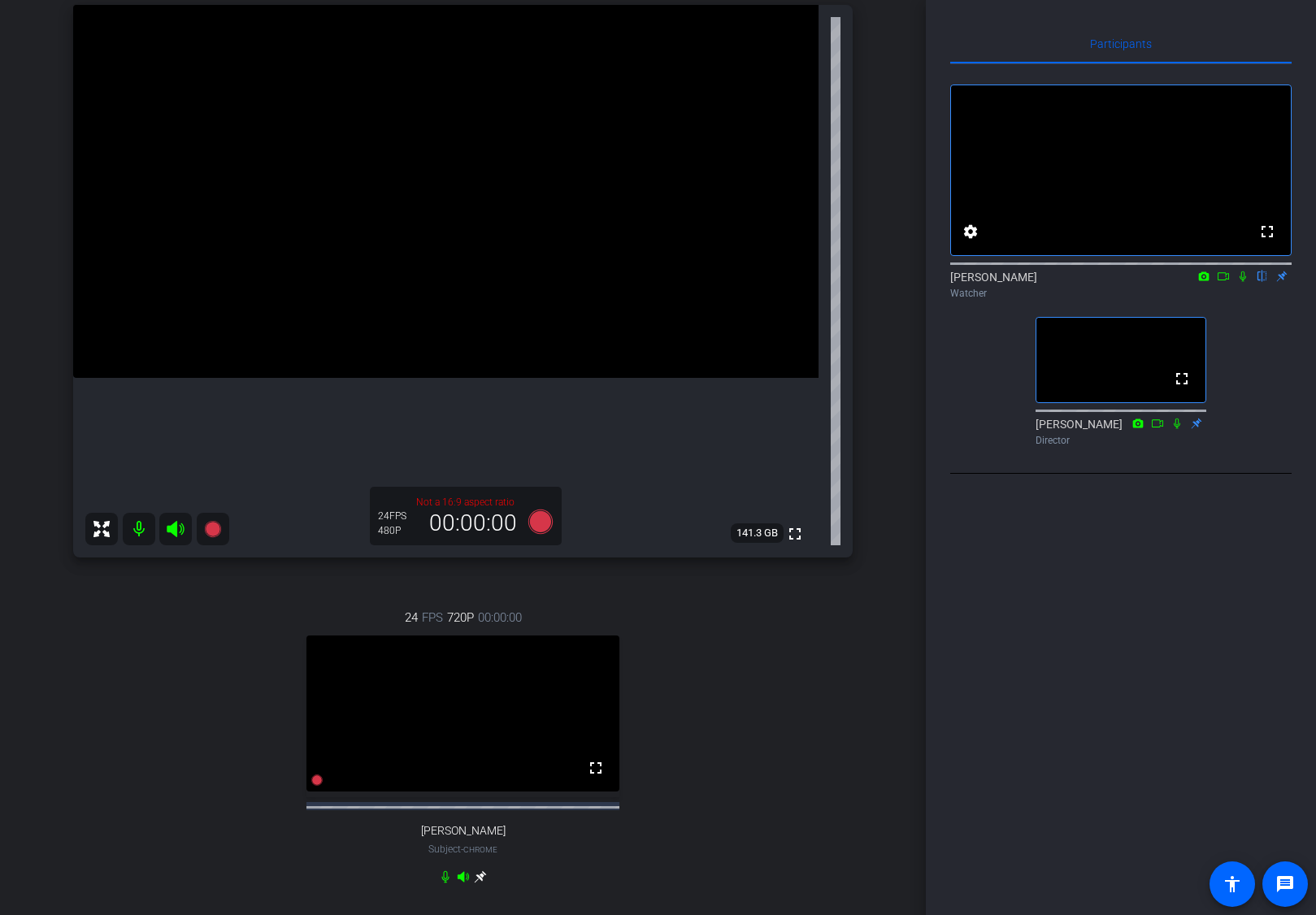
scroll to position [157, 0]
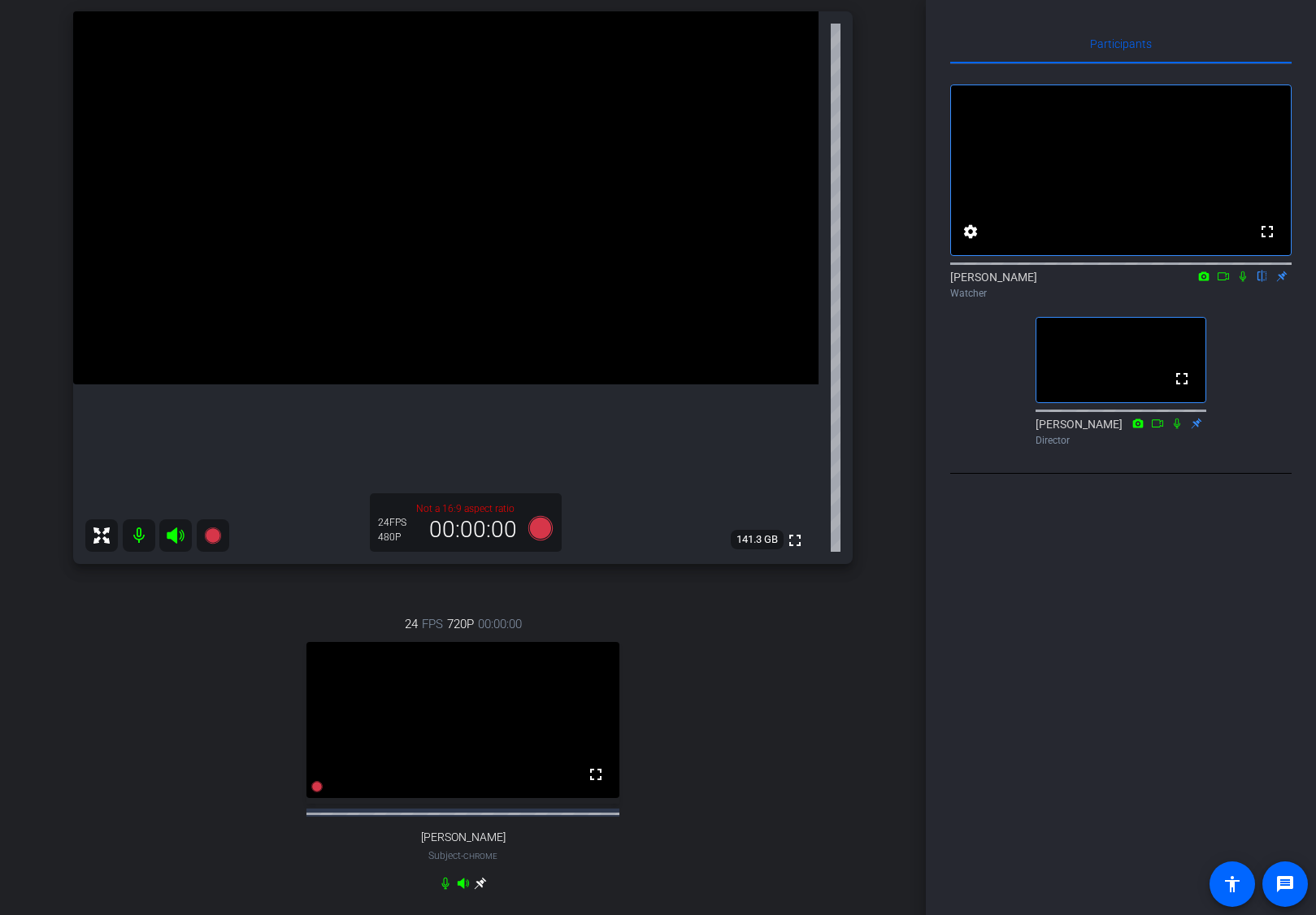
click at [1246, 282] on icon at bounding box center [1242, 276] width 13 height 12
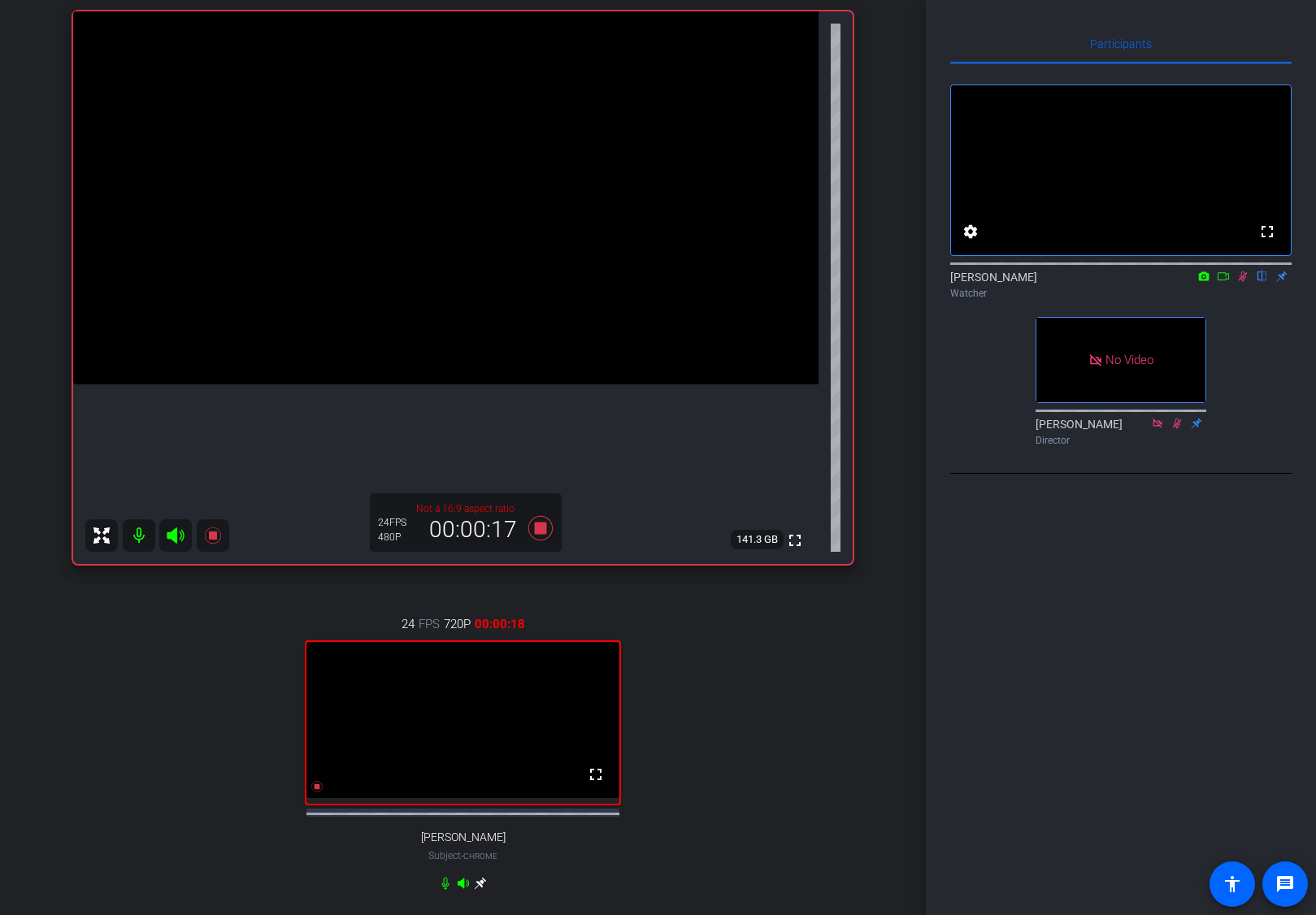
click at [1222, 282] on icon at bounding box center [1223, 276] width 13 height 12
click at [1263, 282] on icon at bounding box center [1263, 277] width 9 height 11
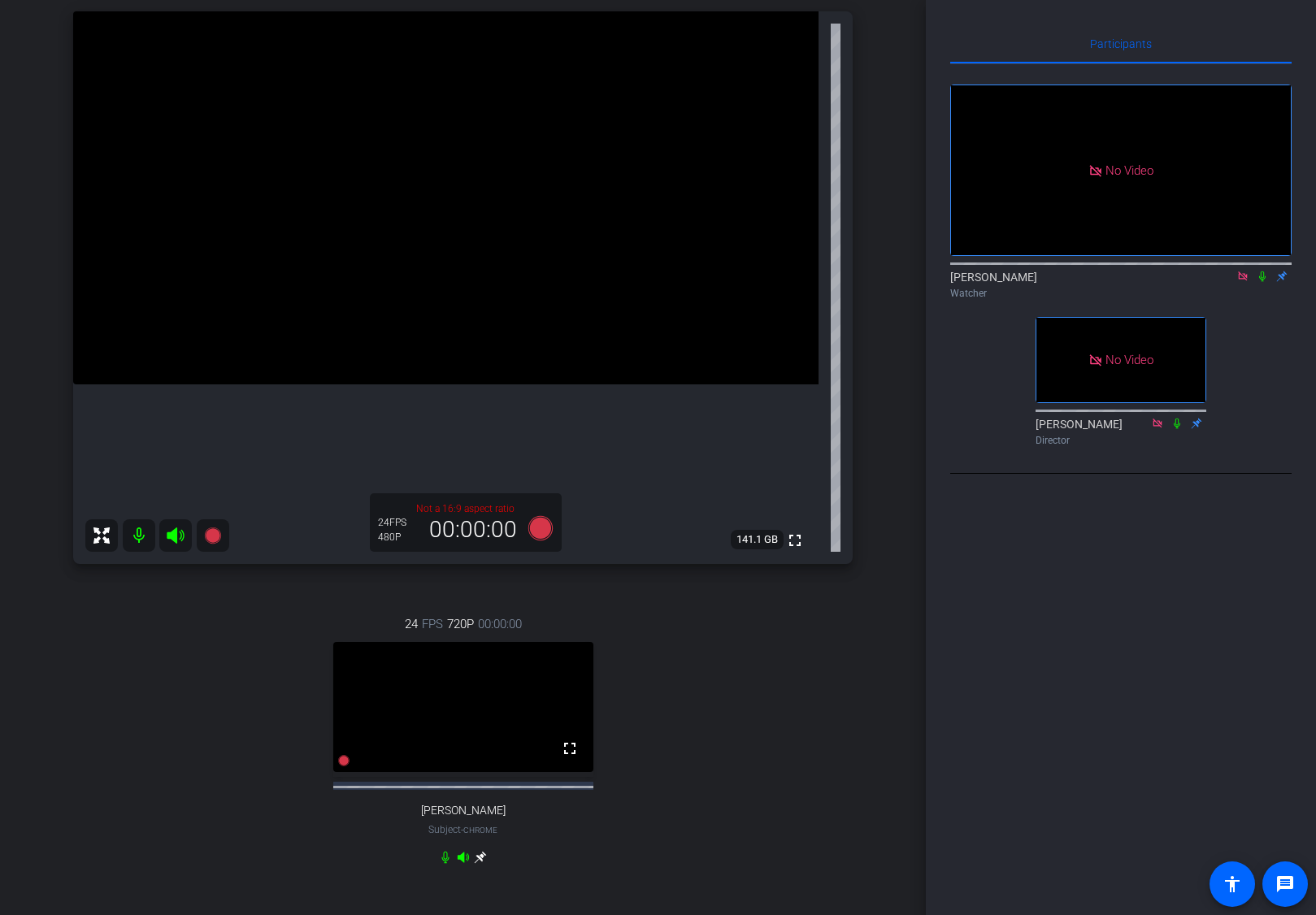
click at [1262, 282] on icon at bounding box center [1262, 276] width 13 height 12
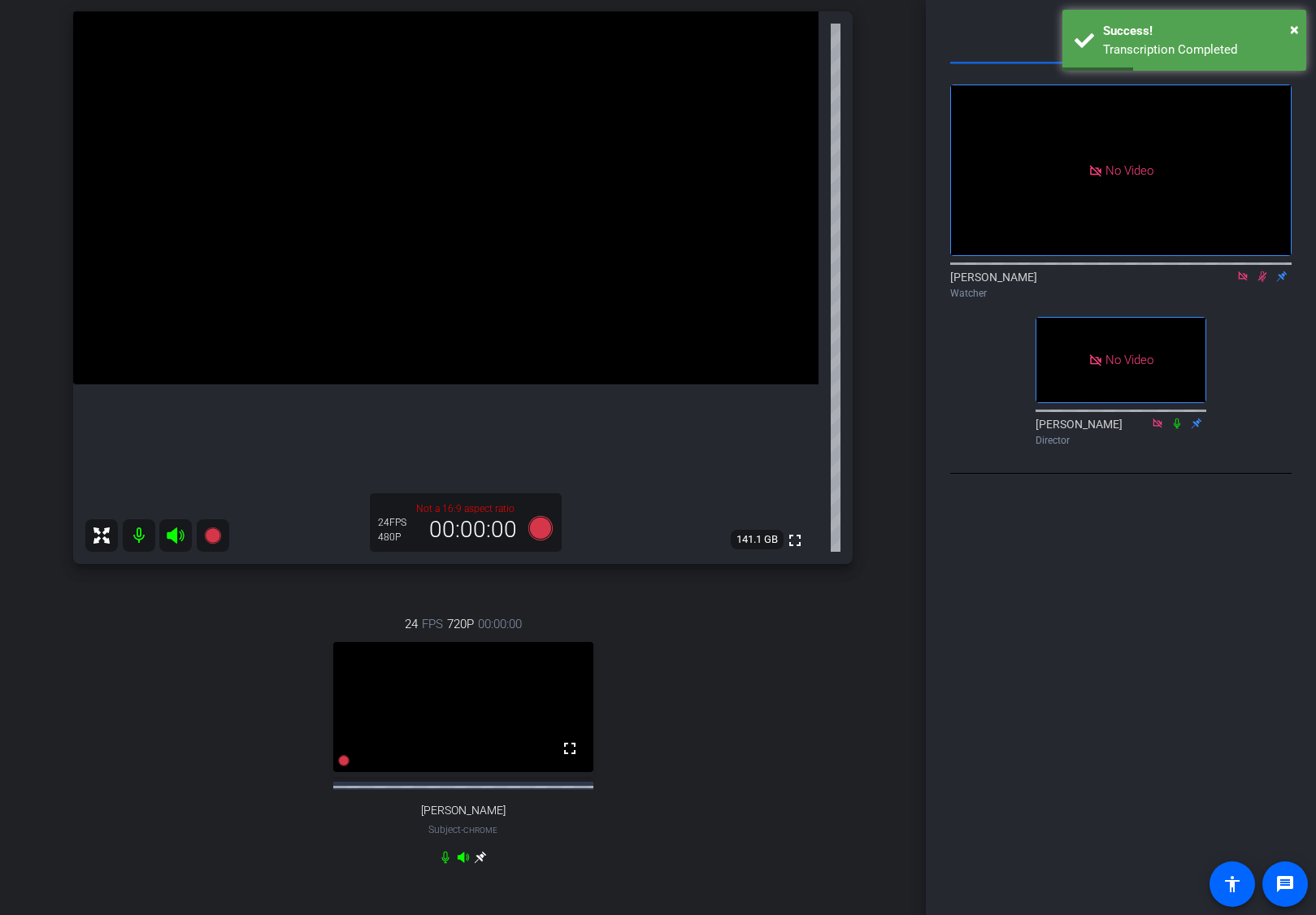
click at [1258, 282] on icon at bounding box center [1262, 276] width 13 height 12
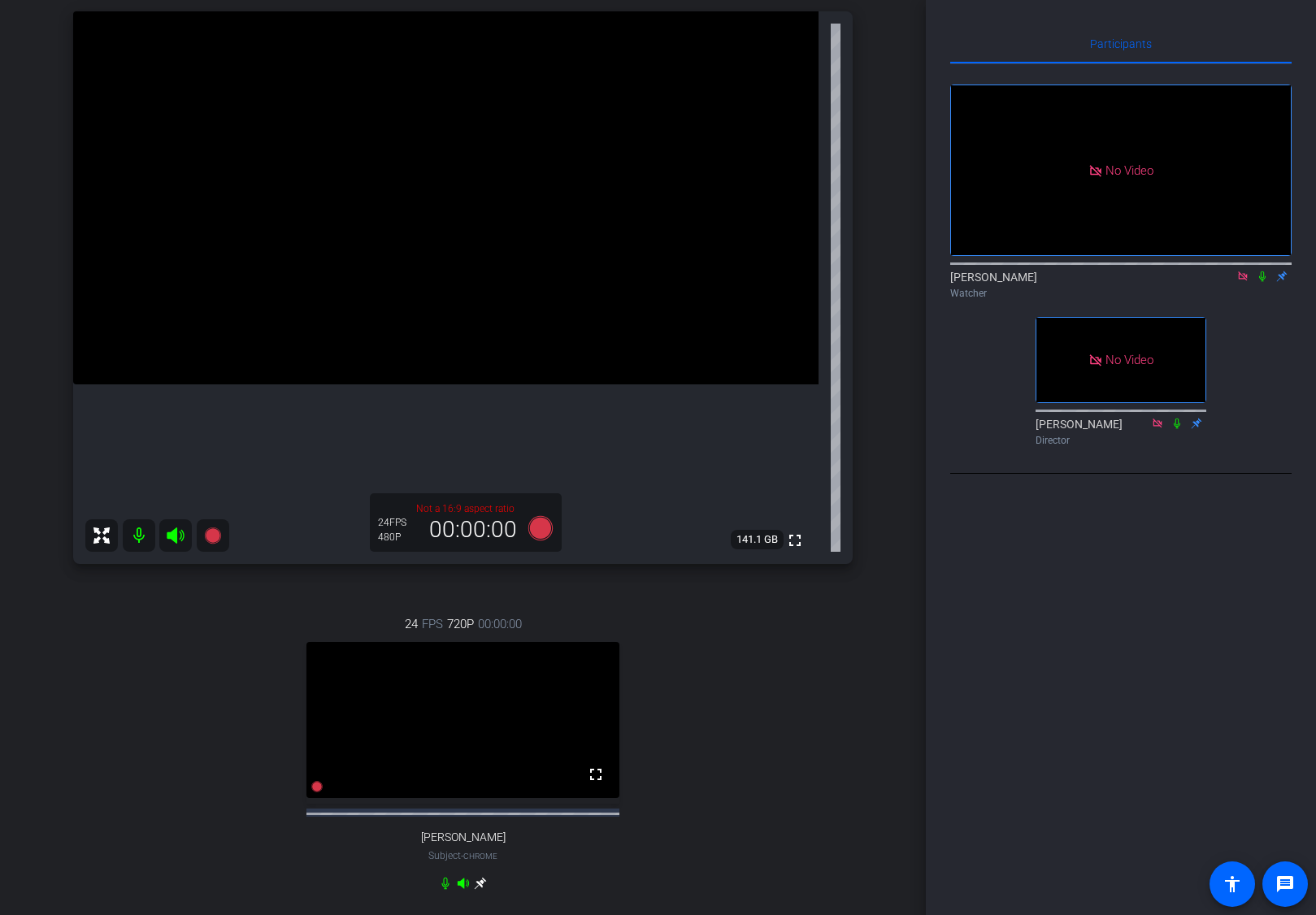
drag, startPoint x: 1264, startPoint y: 298, endPoint x: 1256, endPoint y: 321, distance: 24.4
click at [1264, 282] on icon at bounding box center [1262, 277] width 6 height 11
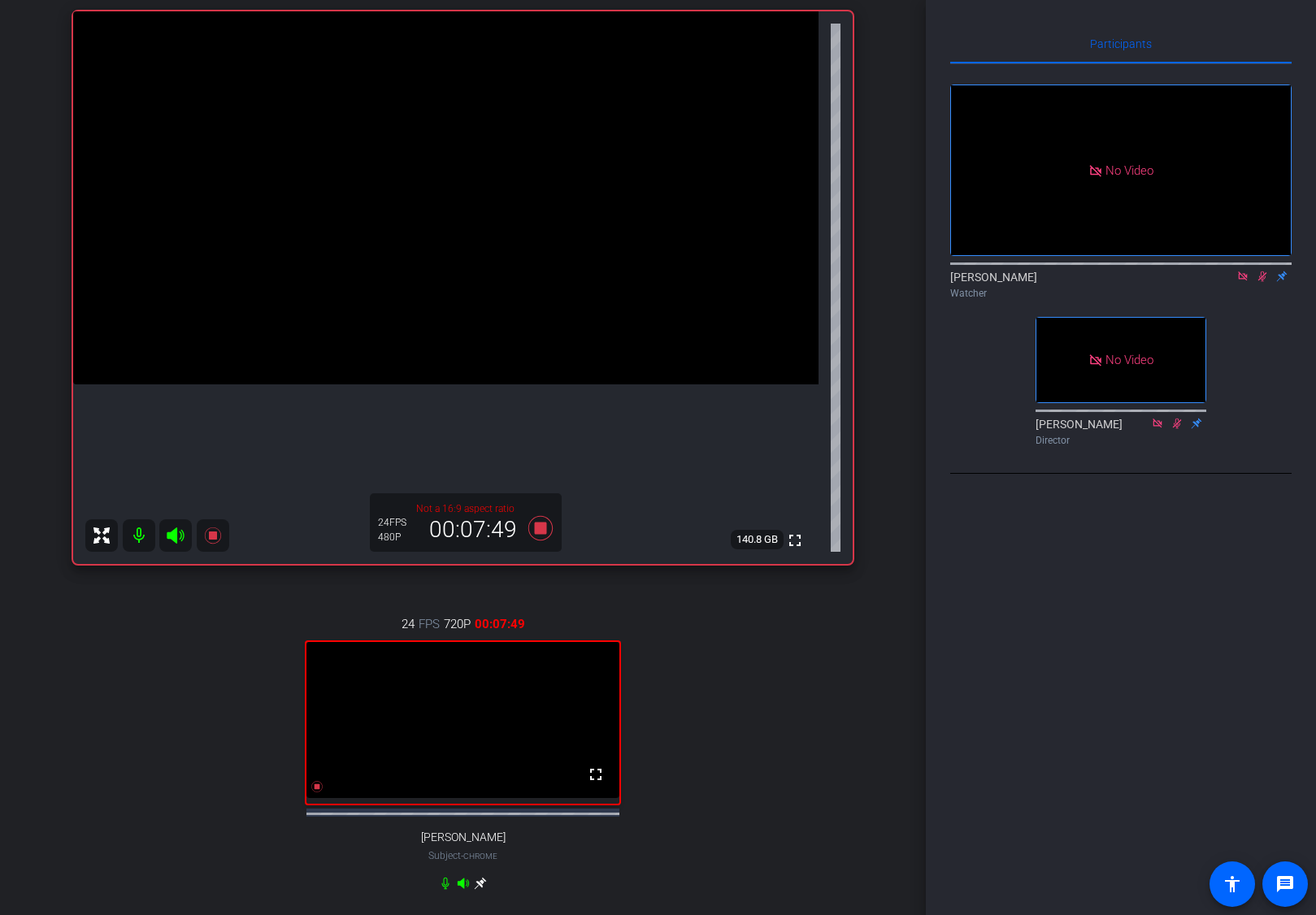
click at [1264, 282] on icon at bounding box center [1262, 276] width 13 height 12
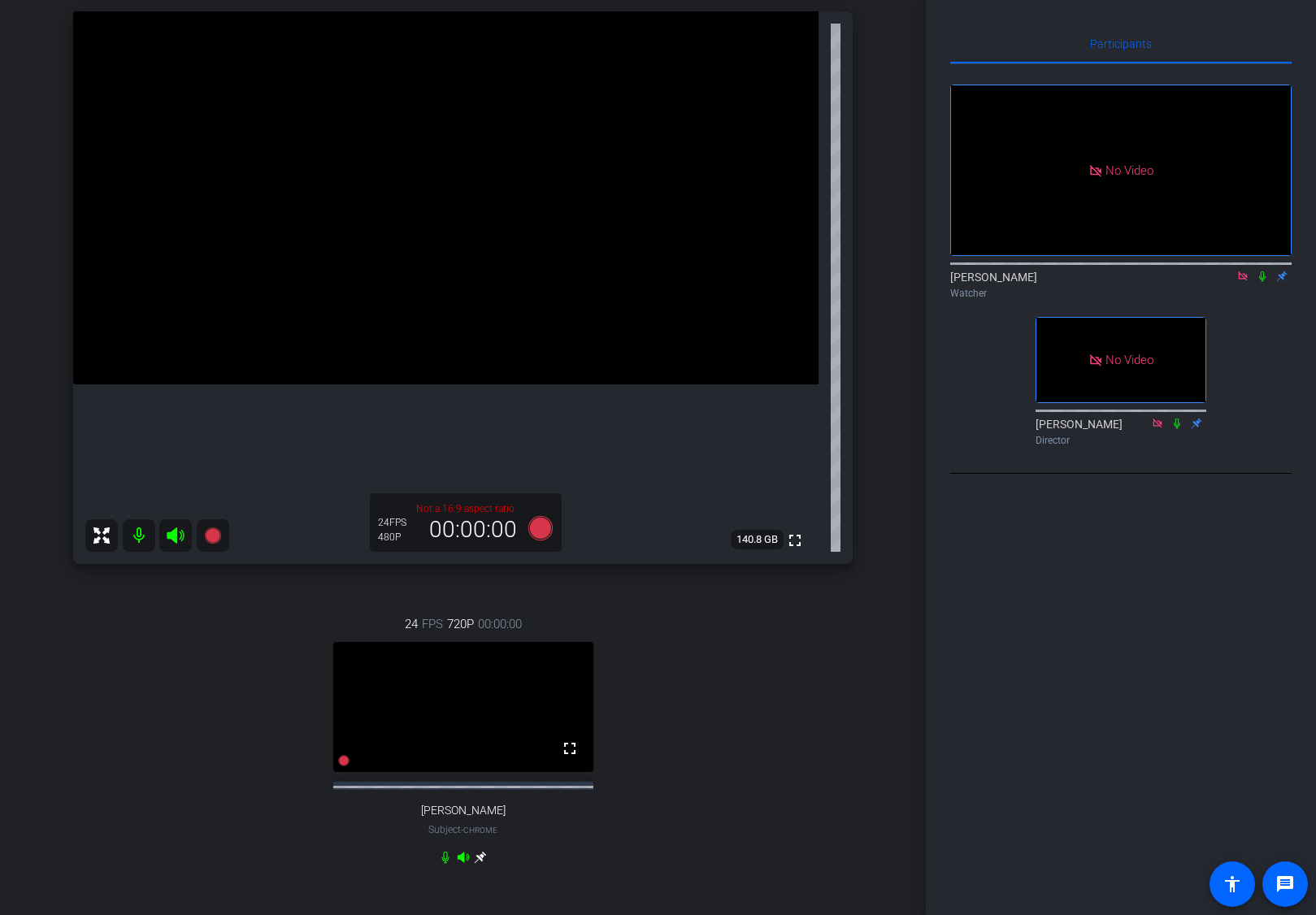
click at [1263, 282] on icon at bounding box center [1262, 276] width 13 height 12
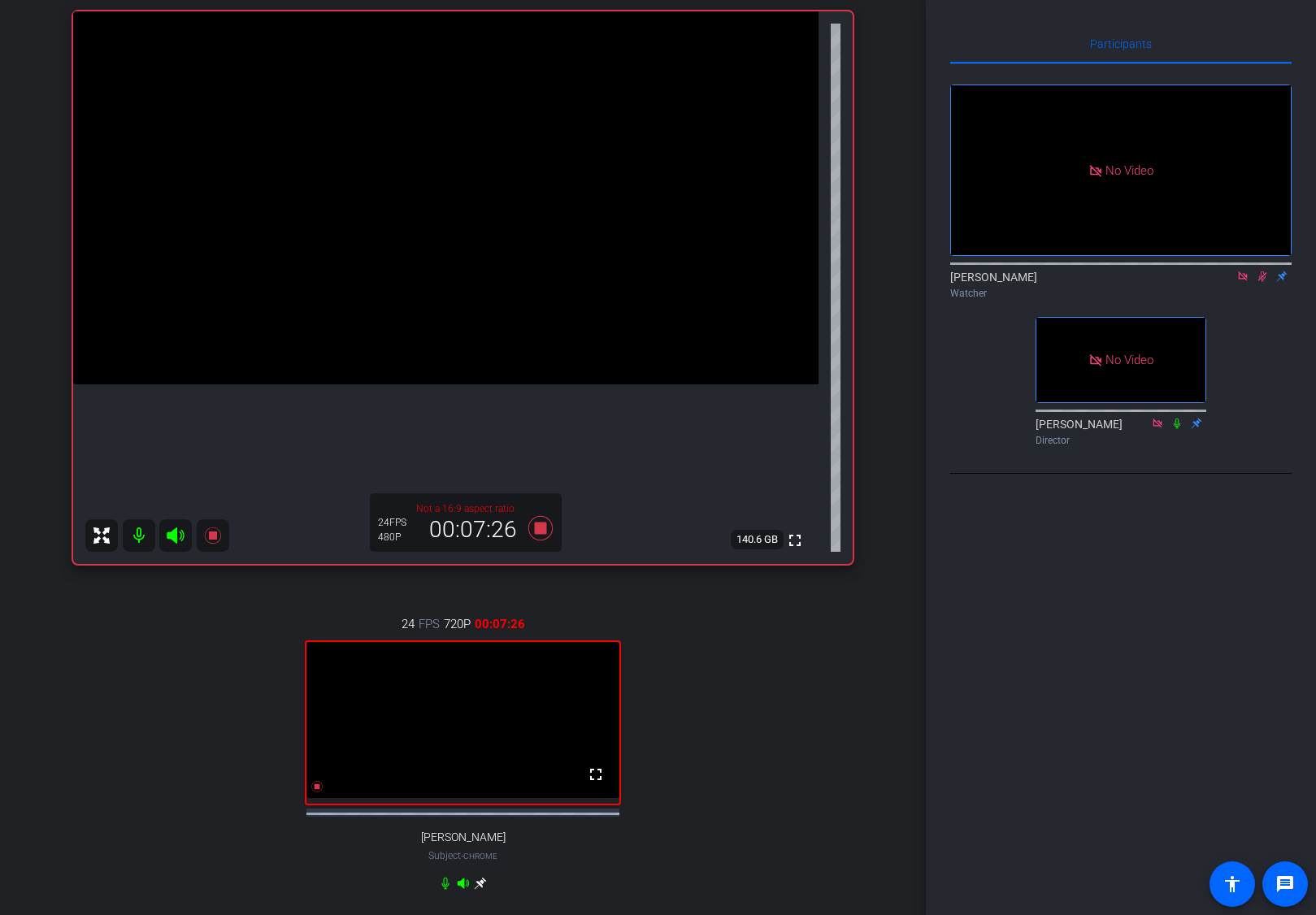
click at [1264, 282] on icon at bounding box center [1263, 277] width 9 height 11
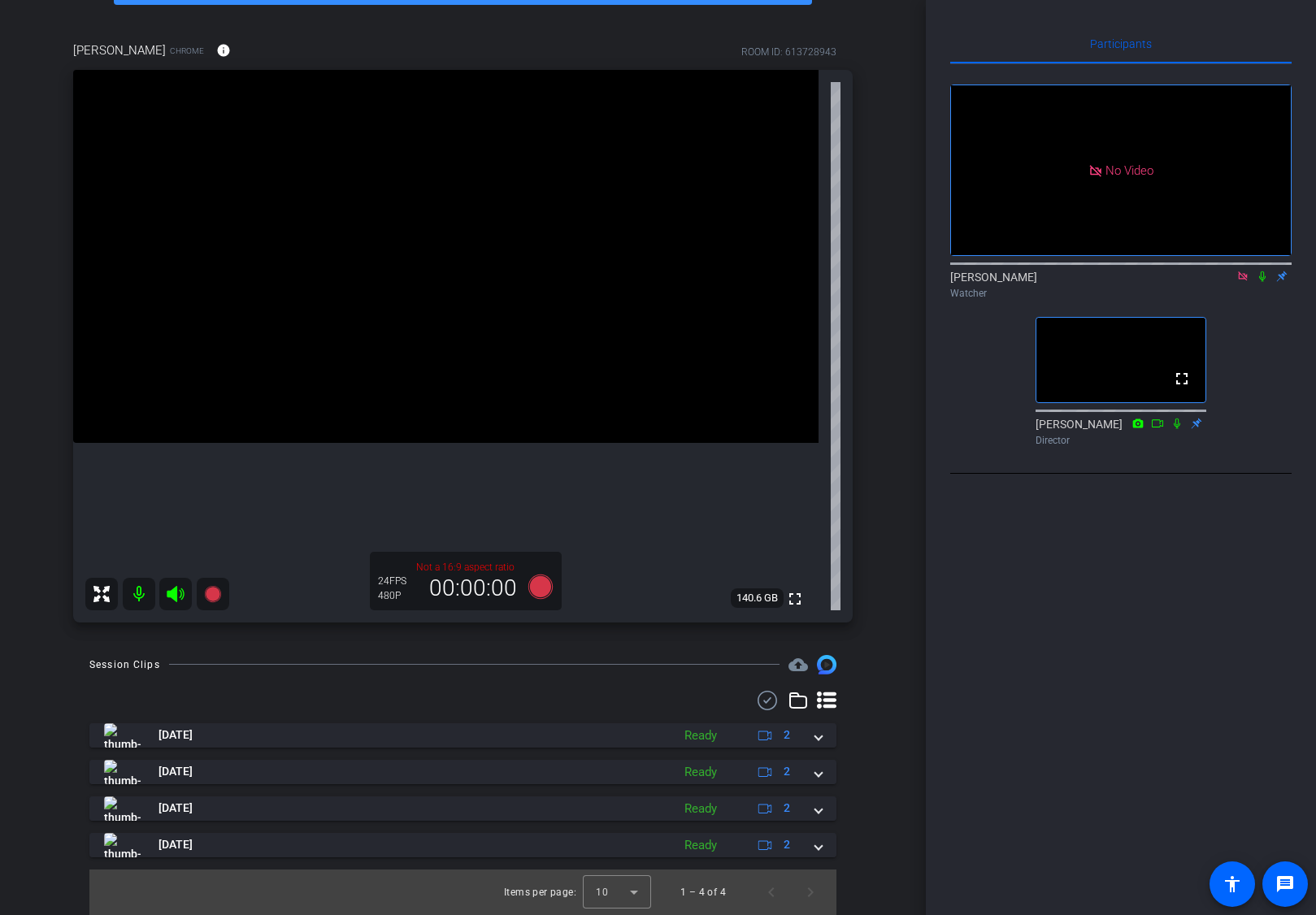
scroll to position [0, 0]
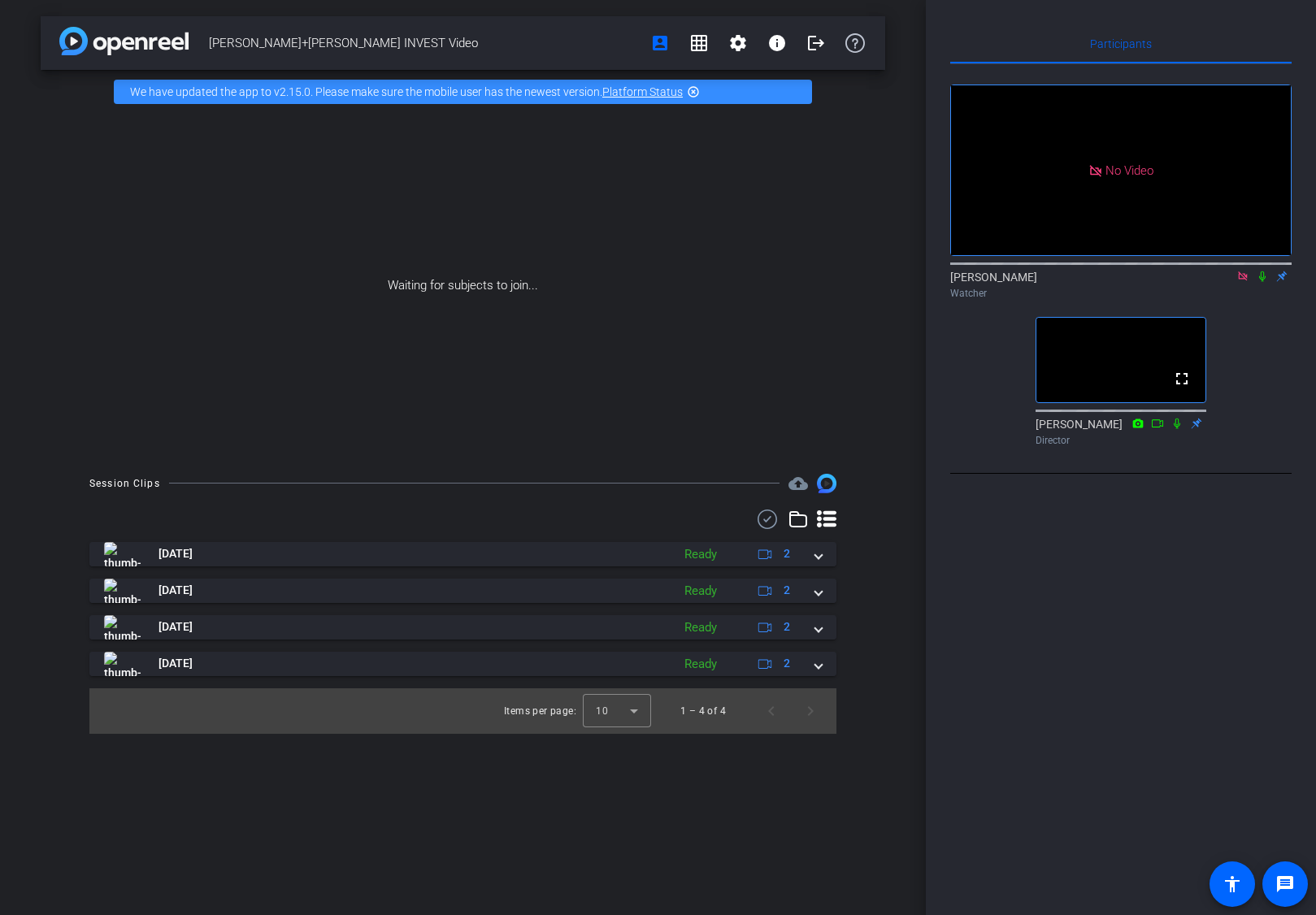
click at [1241, 282] on icon at bounding box center [1242, 276] width 13 height 12
